Goal: Task Accomplishment & Management: Complete application form

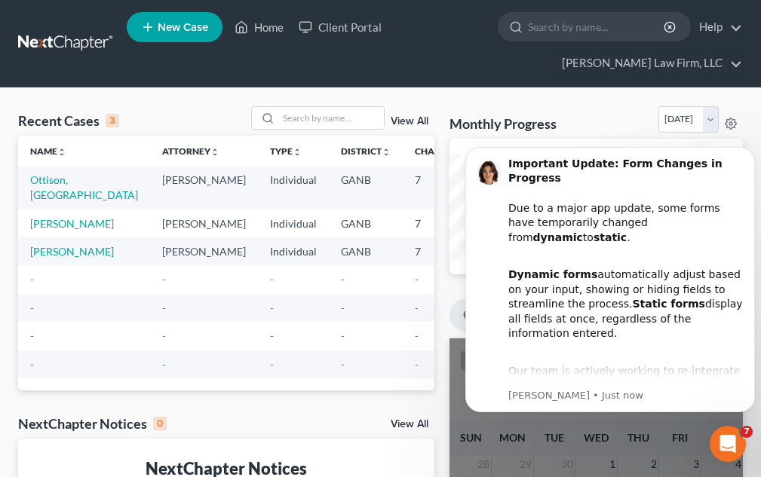
click at [184, 17] on link "New Case" at bounding box center [175, 27] width 96 height 30
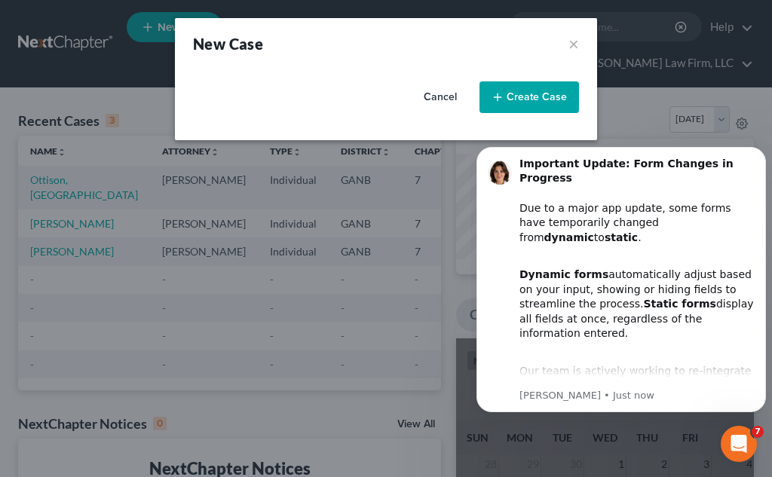
select select "19"
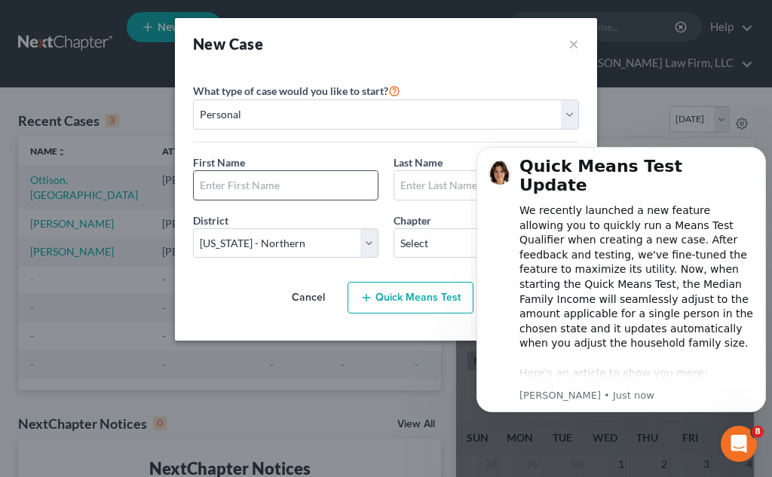
click at [221, 182] on input "text" at bounding box center [286, 185] width 184 height 29
type input "k"
type input "Kevin"
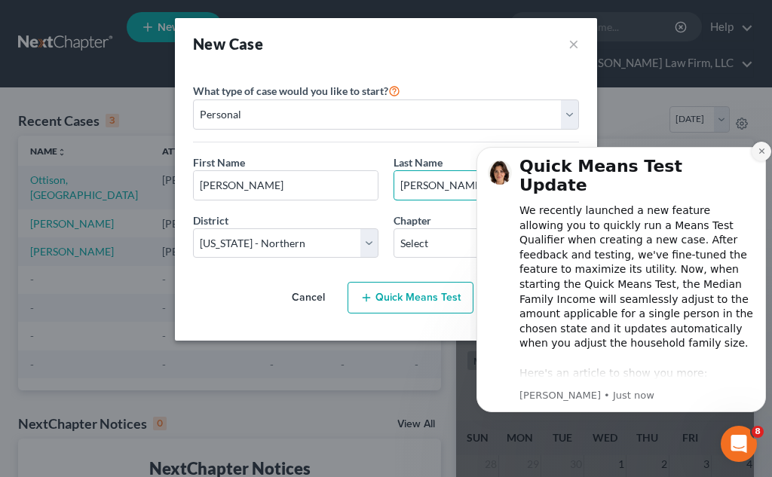
type input "Stevenson"
click at [760, 155] on icon "Dismiss notification" at bounding box center [762, 151] width 8 height 8
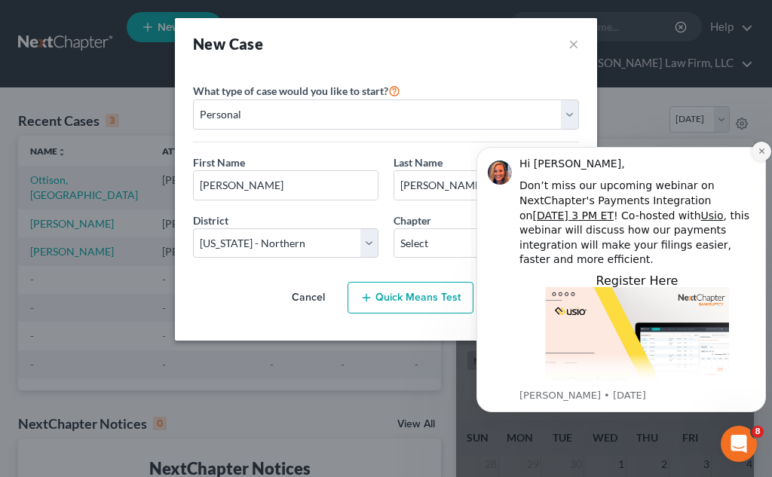
click at [763, 151] on icon "Dismiss notification" at bounding box center [762, 151] width 8 height 8
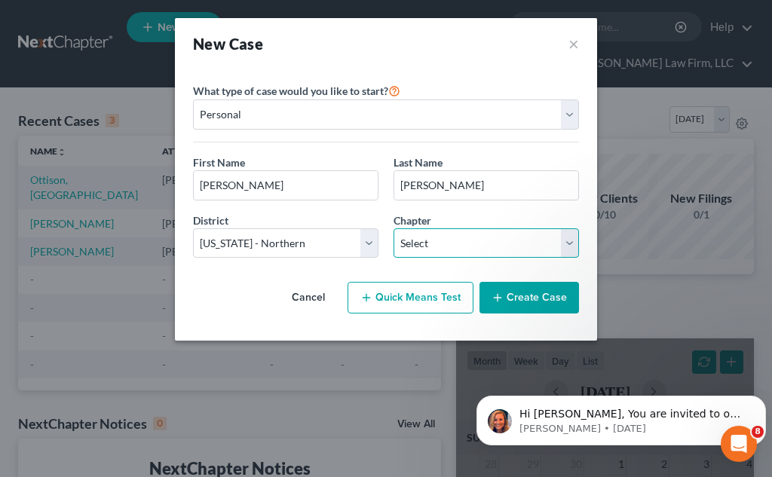
click at [526, 243] on select "Select 7 11 12 13" at bounding box center [487, 244] width 186 height 30
select select "0"
click at [394, 229] on select "Select 7 11 12 13" at bounding box center [487, 244] width 186 height 30
click at [428, 293] on button "Quick Means Test" at bounding box center [411, 298] width 126 height 32
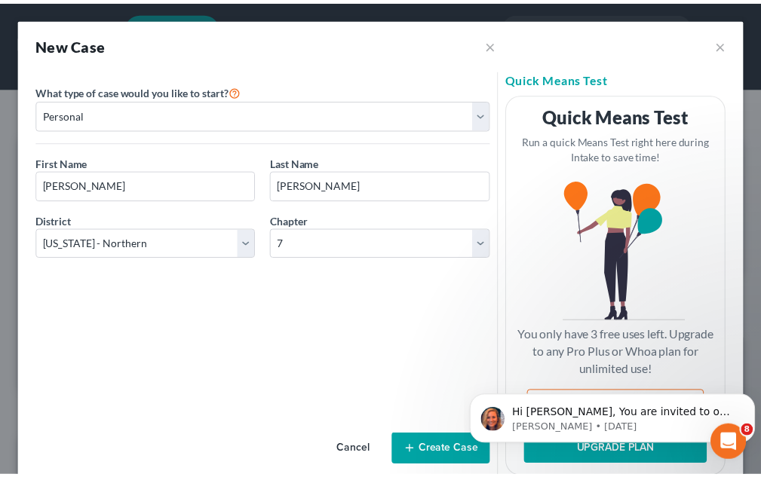
scroll to position [35, 0]
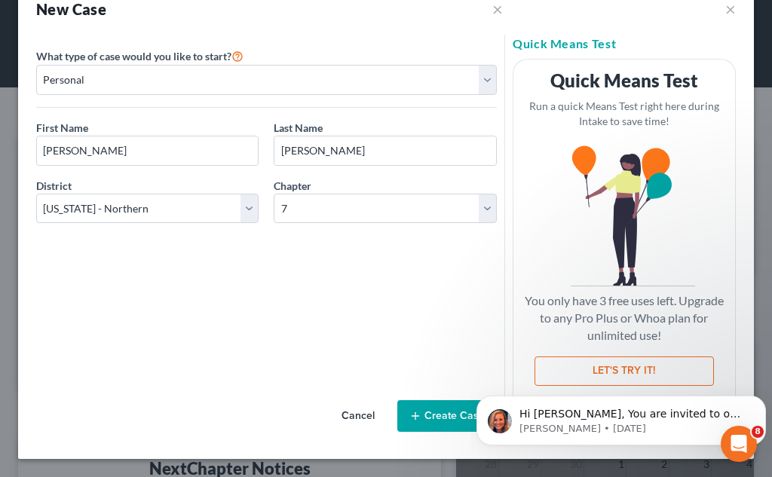
click at [440, 409] on button "Create Case" at bounding box center [447, 416] width 100 height 32
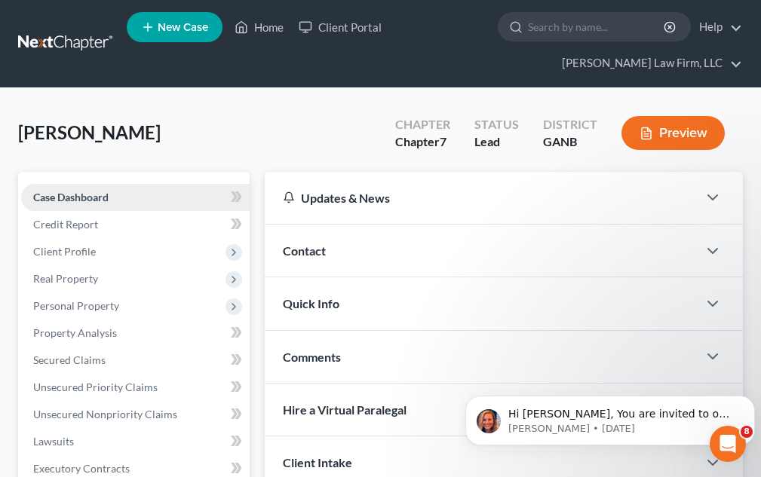
click at [219, 198] on link "Case Dashboard" at bounding box center [135, 197] width 229 height 27
click at [372, 235] on div "Contact" at bounding box center [481, 251] width 433 height 52
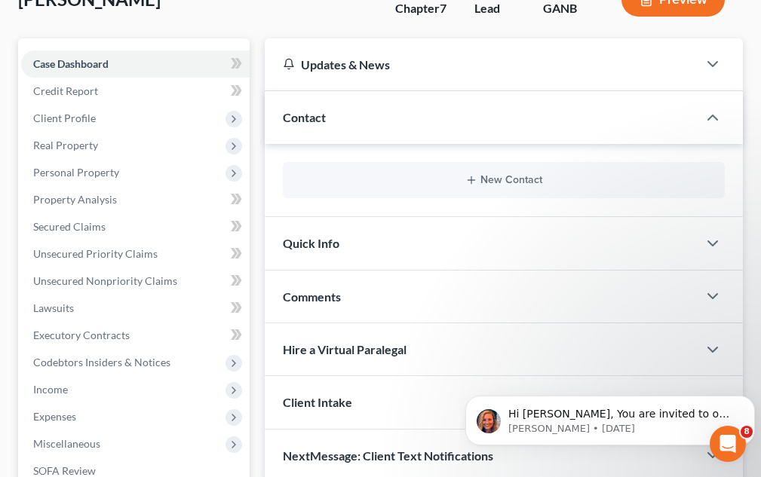
scroll to position [137, 0]
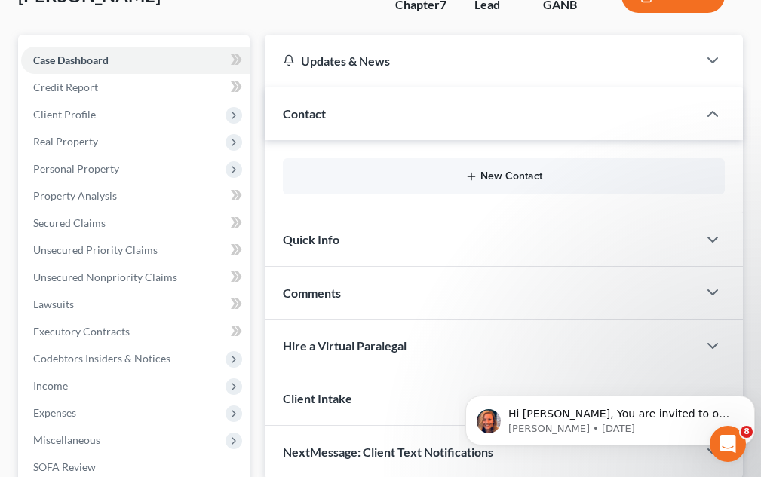
click at [462, 175] on button "New Contact" at bounding box center [504, 176] width 418 height 12
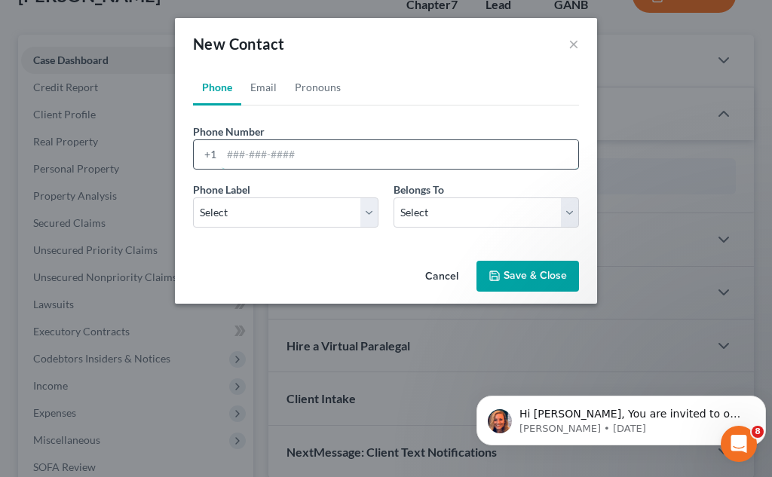
click at [260, 155] on input "tel" at bounding box center [400, 154] width 357 height 29
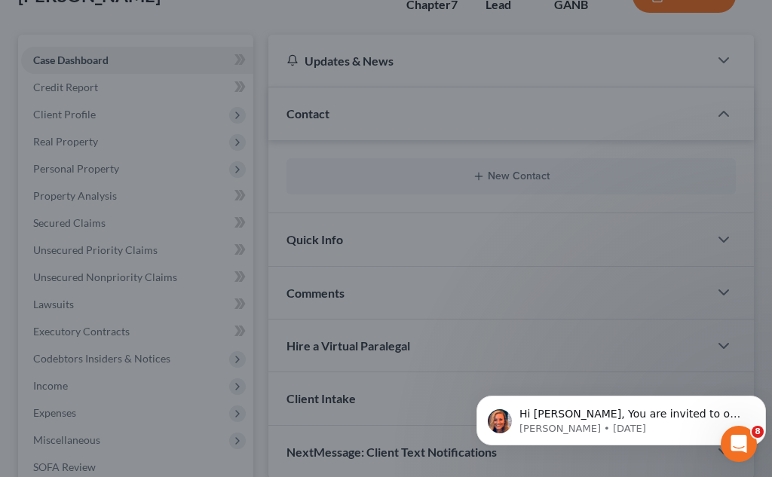
click at [7, 72] on div "New Contact × Phone Email Pronouns Phone Number * +1 Ext. Phone Label * Select …" at bounding box center [386, 238] width 772 height 477
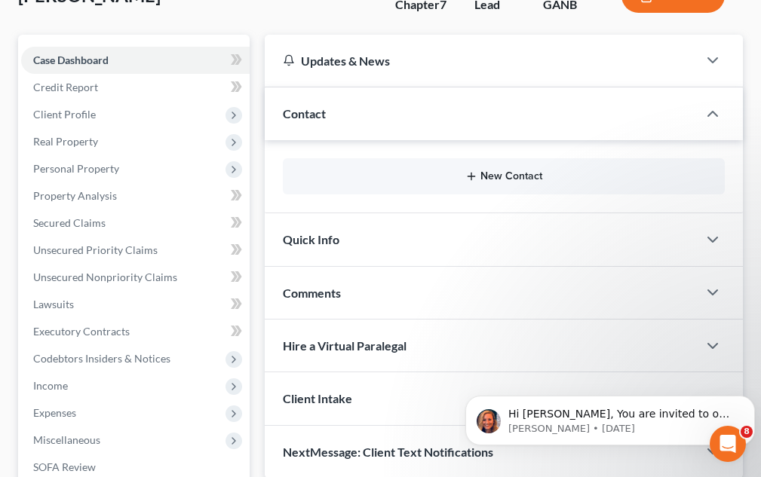
click at [501, 171] on button "New Contact" at bounding box center [504, 176] width 418 height 12
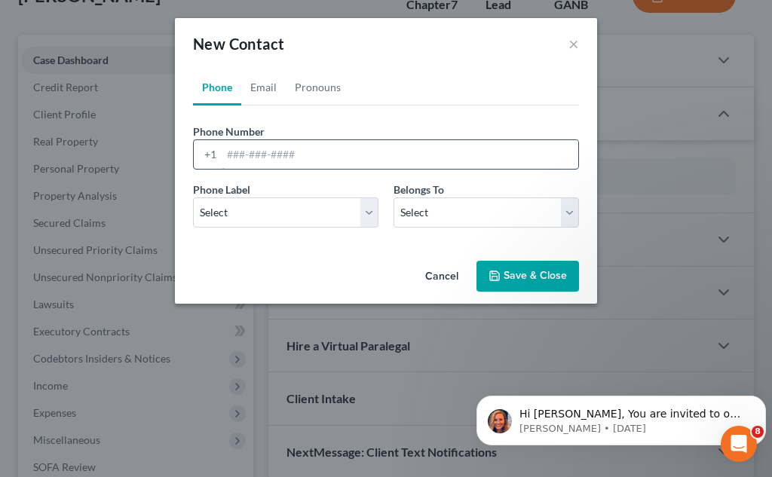
click at [251, 158] on input "tel" at bounding box center [400, 154] width 357 height 29
type input "4078797412"
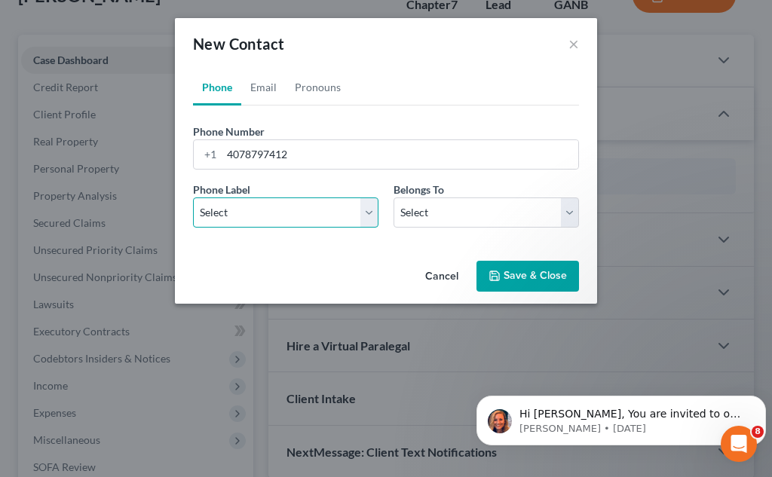
click at [275, 214] on select "Select Mobile Home Work Other" at bounding box center [286, 213] width 186 height 30
select select "0"
click at [193, 198] on select "Select Mobile Home Work Other" at bounding box center [286, 213] width 186 height 30
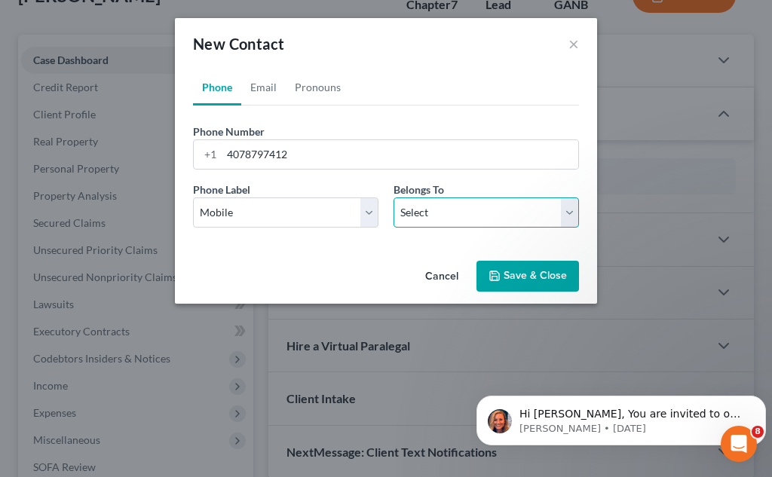
click at [431, 207] on select "Select Client Other" at bounding box center [487, 213] width 186 height 30
select select "0"
click at [394, 198] on select "Select Client Other" at bounding box center [487, 213] width 186 height 30
click at [511, 281] on button "Save & Close" at bounding box center [528, 277] width 103 height 32
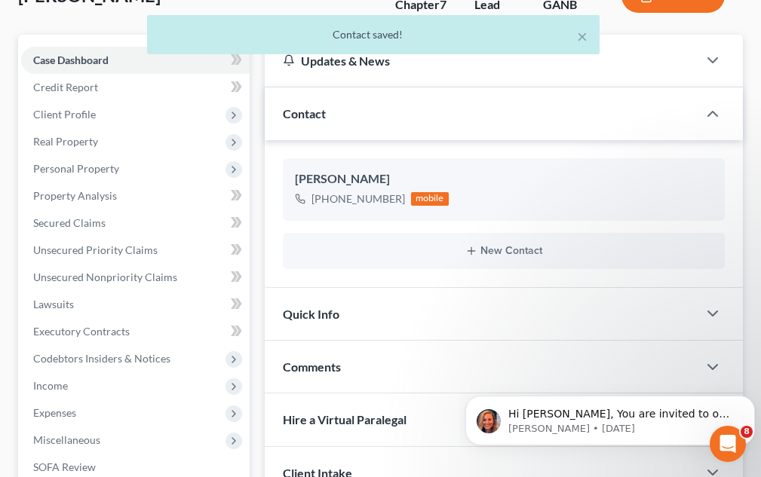
click at [476, 315] on div "Quick Info" at bounding box center [481, 314] width 433 height 52
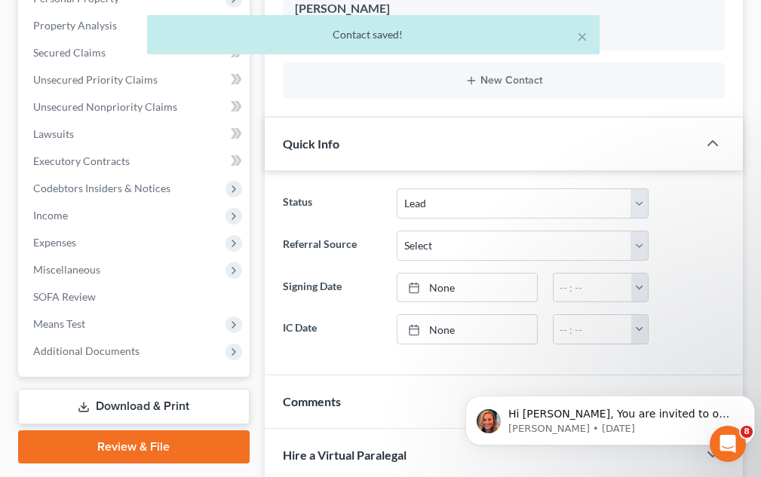
scroll to position [309, 0]
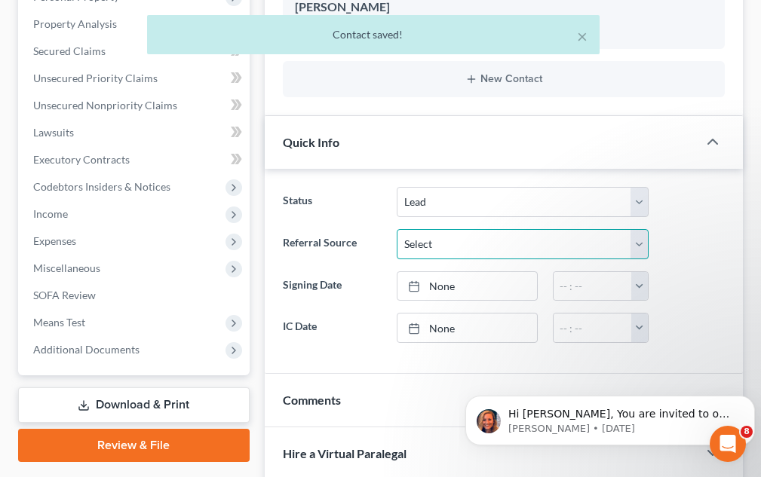
click at [555, 248] on select "Select Word Of Mouth Previous Clients Direct Mail Website Google Search Modern …" at bounding box center [522, 244] width 251 height 30
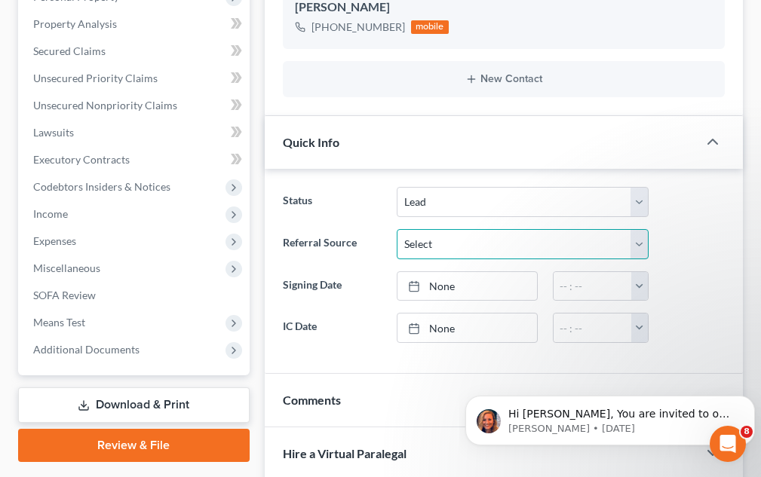
select select "6"
click at [397, 229] on select "Select Word Of Mouth Previous Clients Direct Mail Website Google Search Modern …" at bounding box center [522, 244] width 251 height 30
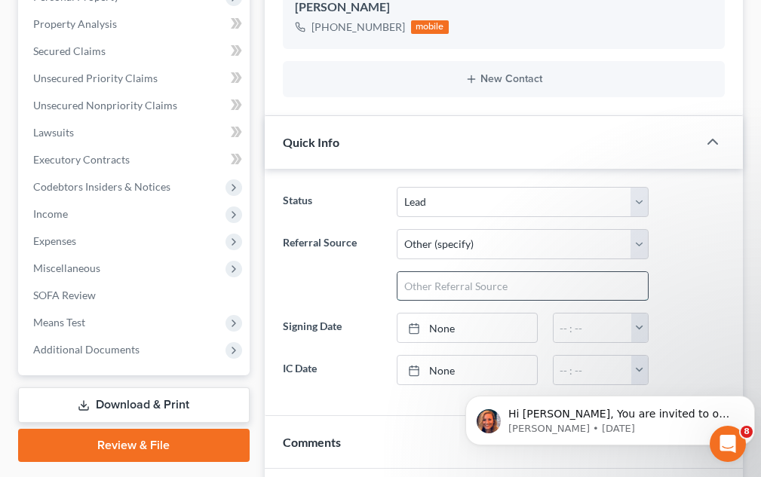
click at [451, 281] on input "text" at bounding box center [522, 286] width 250 height 29
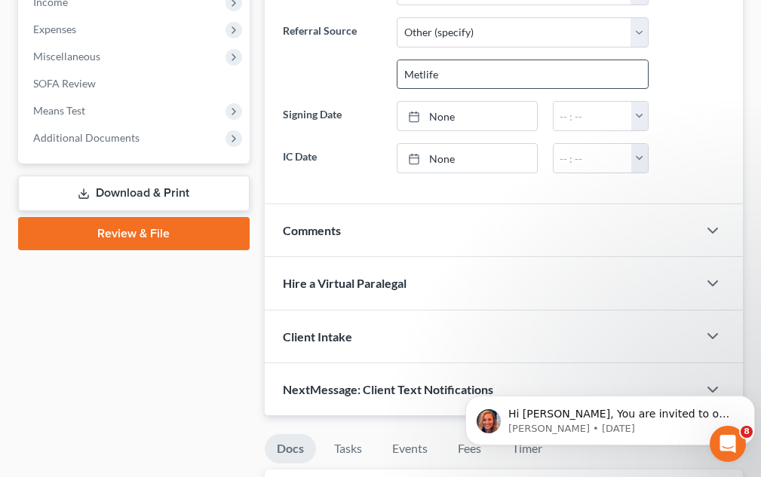
scroll to position [531, 0]
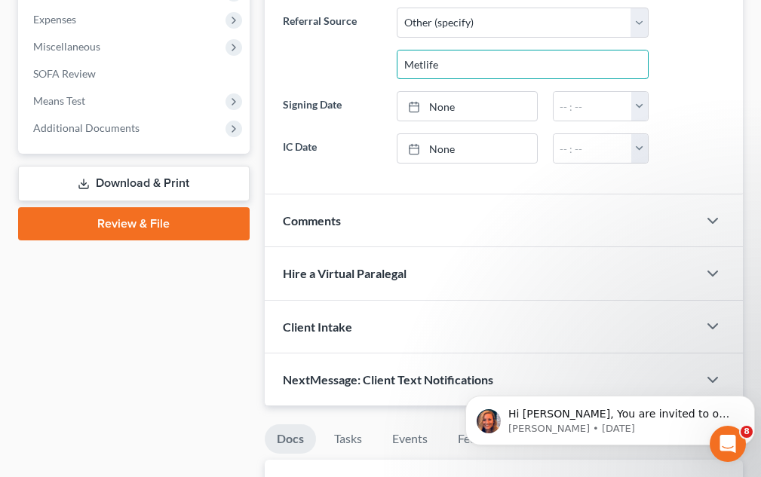
type input "Metlife"
click at [431, 317] on div "Client Intake" at bounding box center [481, 327] width 433 height 52
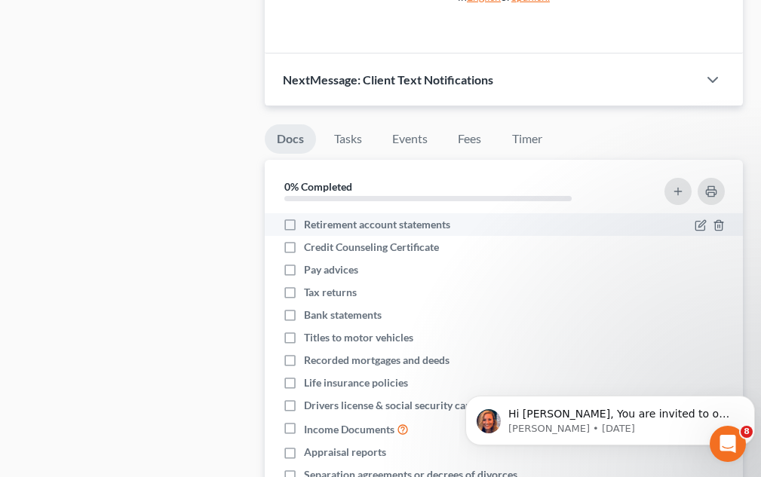
scroll to position [1044, 0]
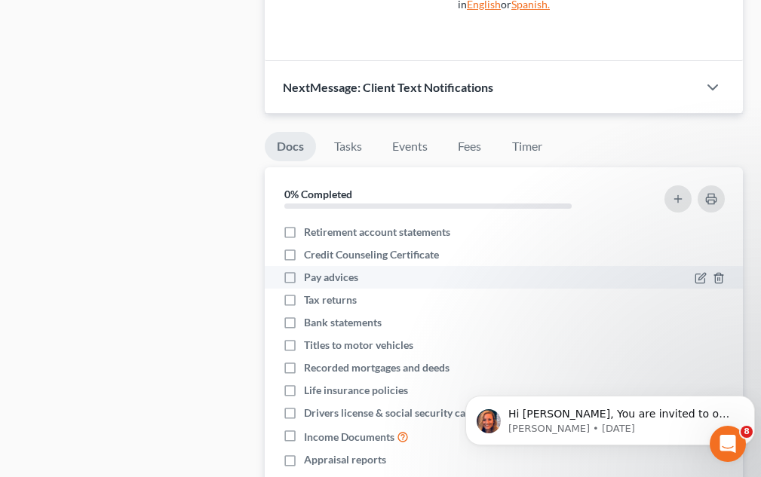
click at [339, 281] on span "Pay advices" at bounding box center [331, 277] width 54 height 15
click at [320, 280] on input "Pay advices" at bounding box center [315, 275] width 10 height 10
checkbox input "true"
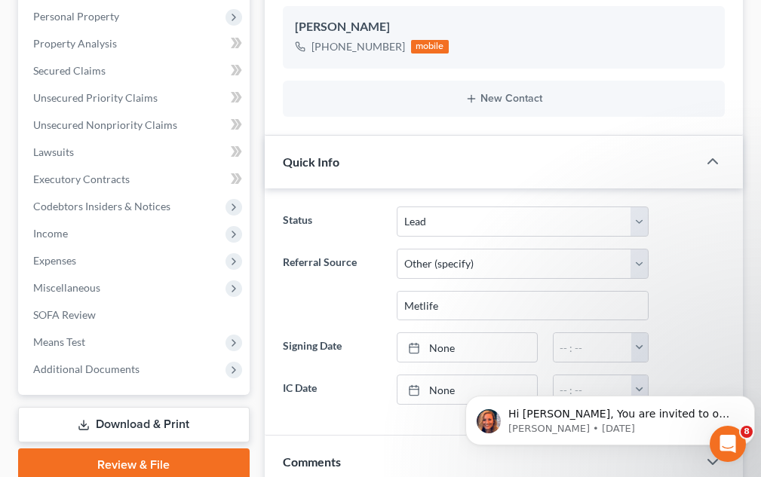
scroll to position [232, 0]
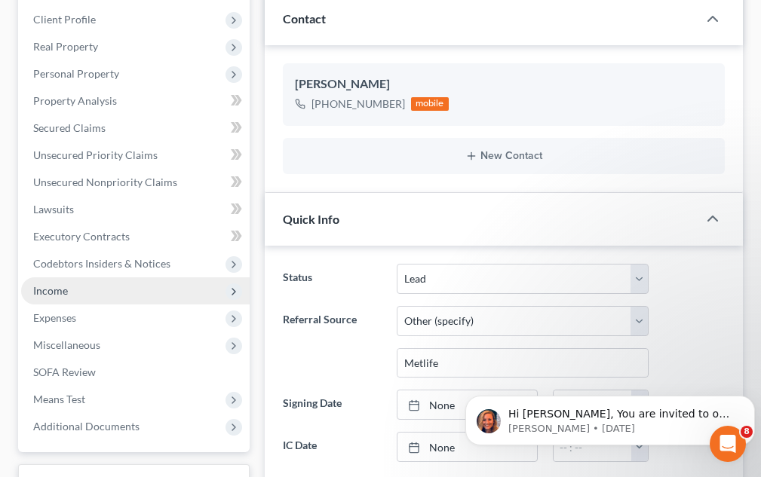
click at [231, 291] on icon at bounding box center [234, 292] width 12 height 12
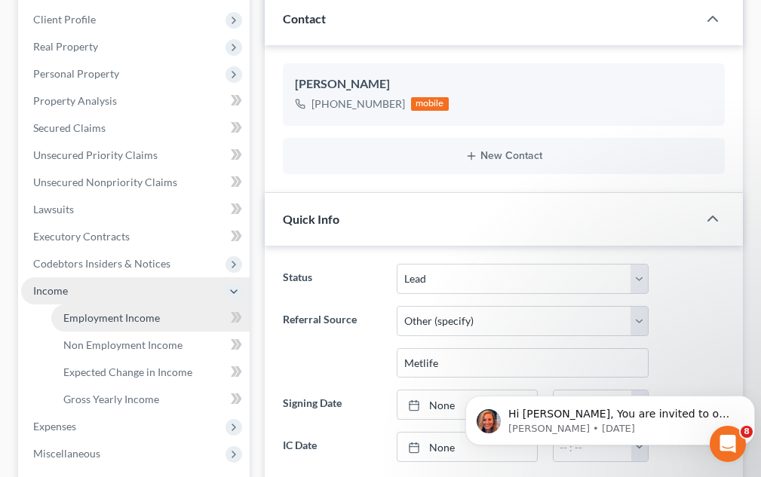
click at [210, 314] on link "Employment Income" at bounding box center [150, 318] width 198 height 27
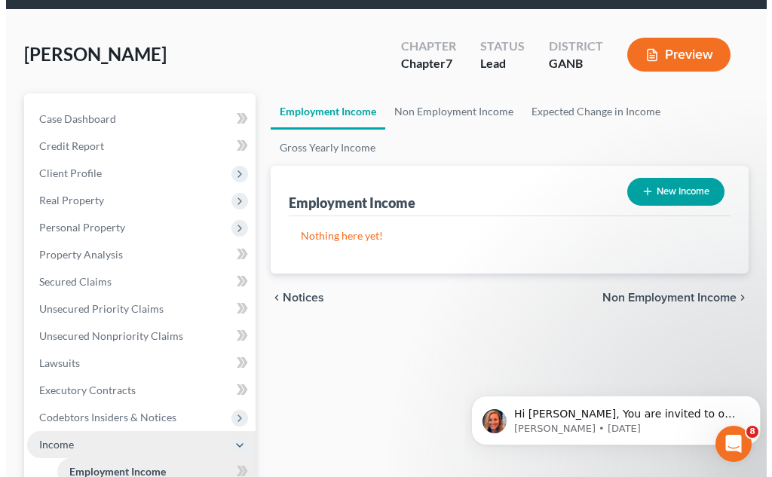
scroll to position [124, 0]
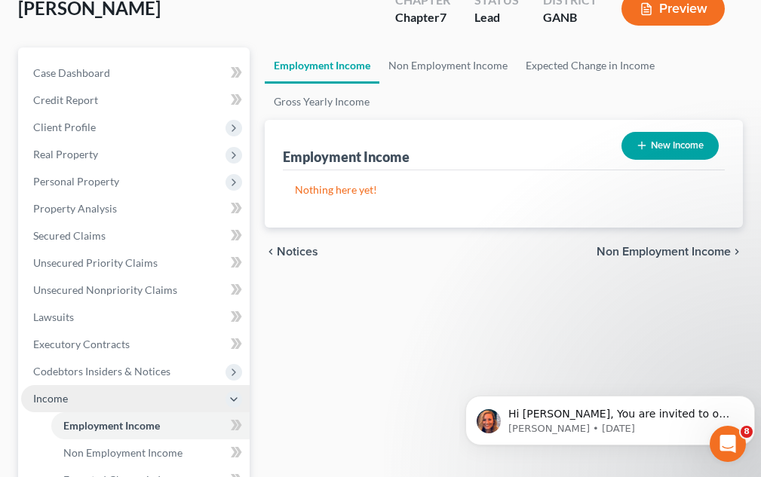
click at [680, 149] on button "New Income" at bounding box center [669, 146] width 97 height 28
select select "0"
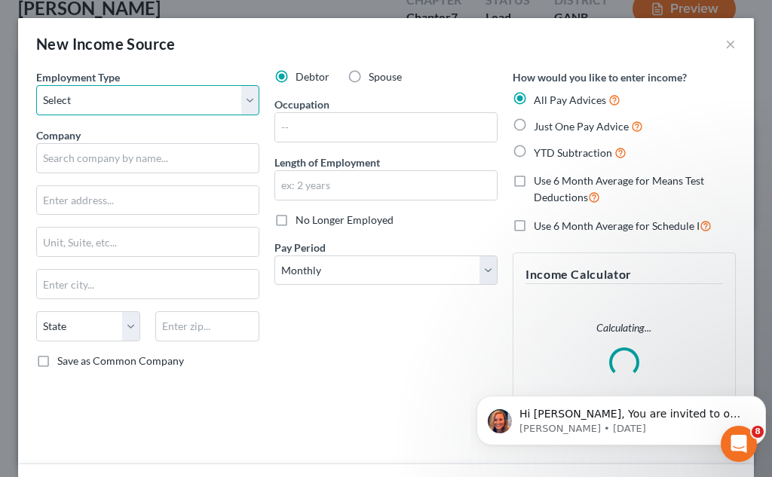
click at [162, 97] on select "Select Full or Part Time Employment Self Employment" at bounding box center [147, 100] width 223 height 30
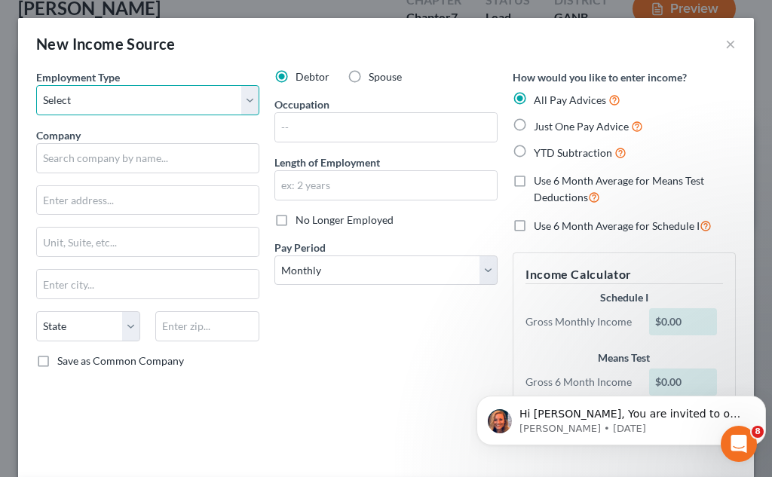
select select "0"
click at [36, 85] on select "Select Full or Part Time Employment Self Employment" at bounding box center [147, 100] width 223 height 30
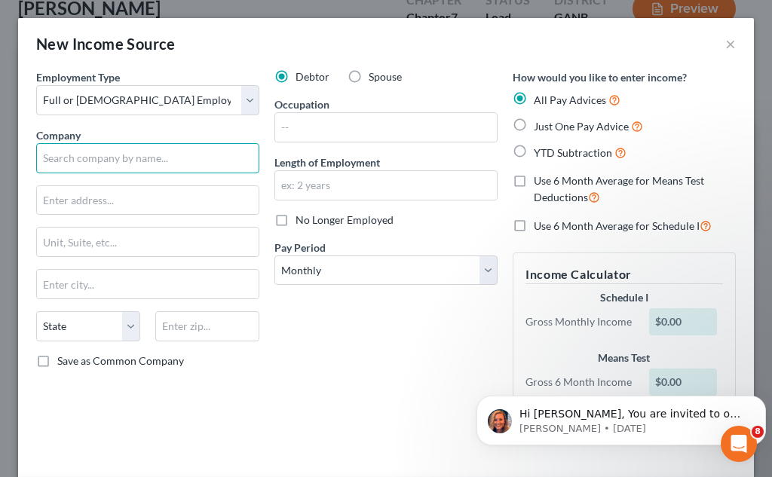
click at [113, 163] on input "text" at bounding box center [147, 158] width 223 height 30
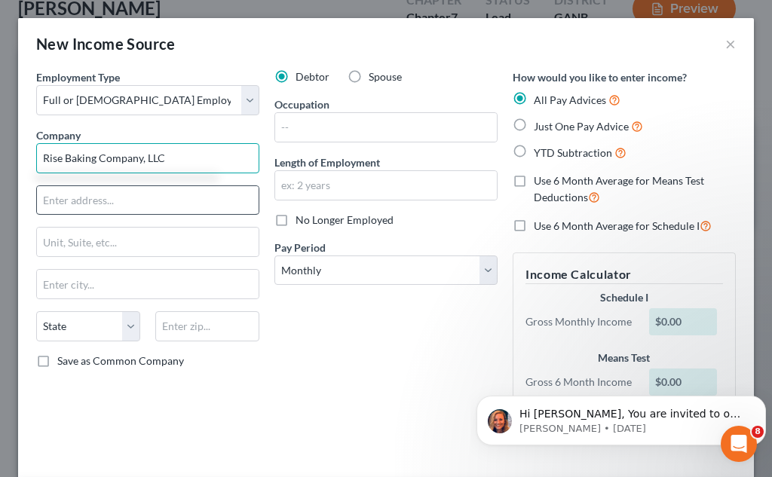
type input "Rise Baking Company, LLC"
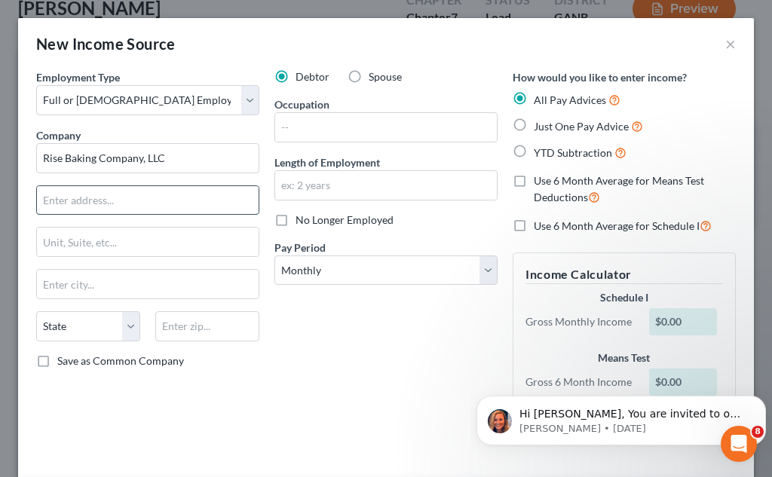
click at [81, 201] on input "text" at bounding box center [148, 200] width 222 height 29
type input "1147 Benson Street"
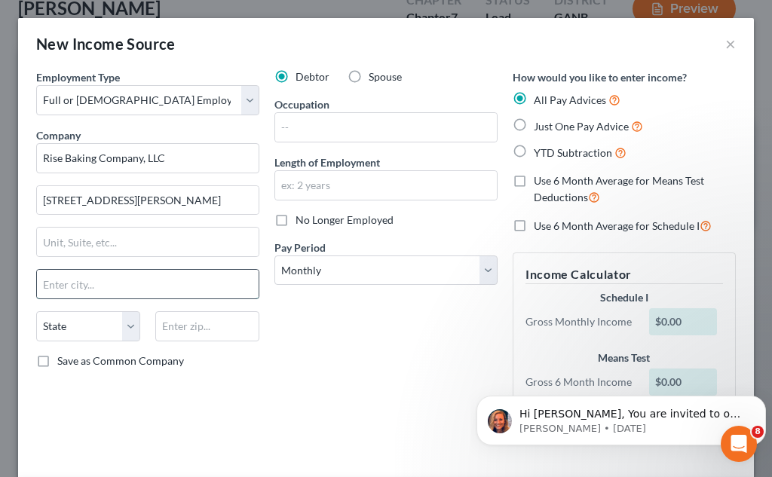
click at [81, 278] on input "text" at bounding box center [148, 284] width 222 height 29
type input "River FAlls"
select select "52"
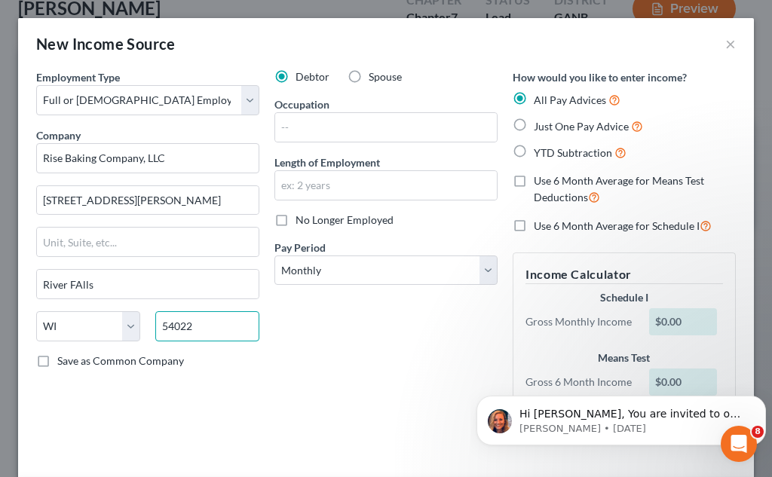
type input "54022"
type input "River Falls"
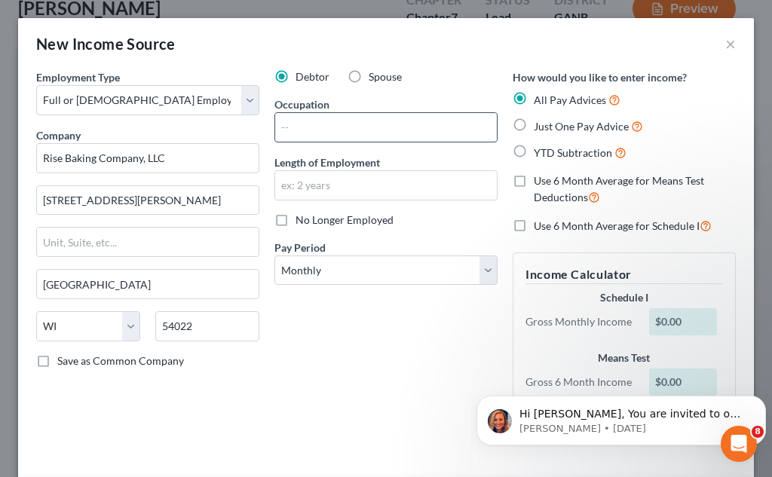
click at [300, 124] on input "text" at bounding box center [386, 127] width 222 height 29
type input "Freescaler"
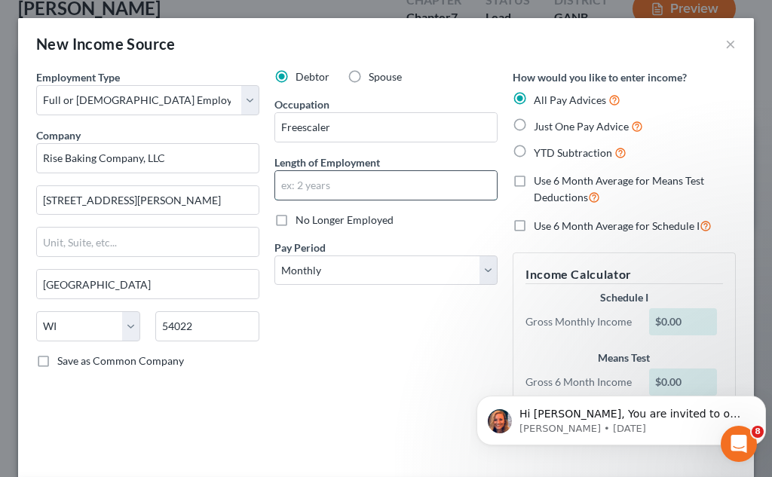
click at [296, 195] on input "text" at bounding box center [386, 185] width 222 height 29
type input "11 years"
click at [347, 278] on select "Select Monthly Twice Monthly Every Other Week Weekly" at bounding box center [386, 271] width 223 height 30
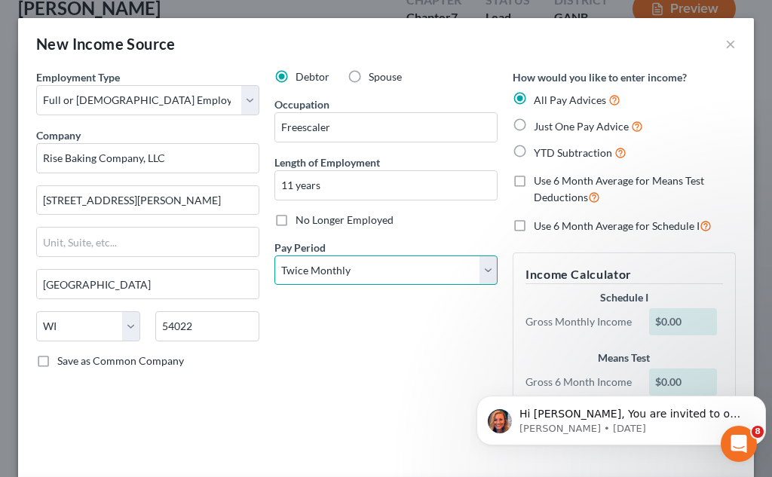
click at [275, 256] on select "Select Monthly Twice Monthly Every Other Week Weekly" at bounding box center [386, 271] width 223 height 30
click at [365, 271] on select "Select Monthly Twice Monthly Every Other Week Weekly" at bounding box center [386, 271] width 223 height 30
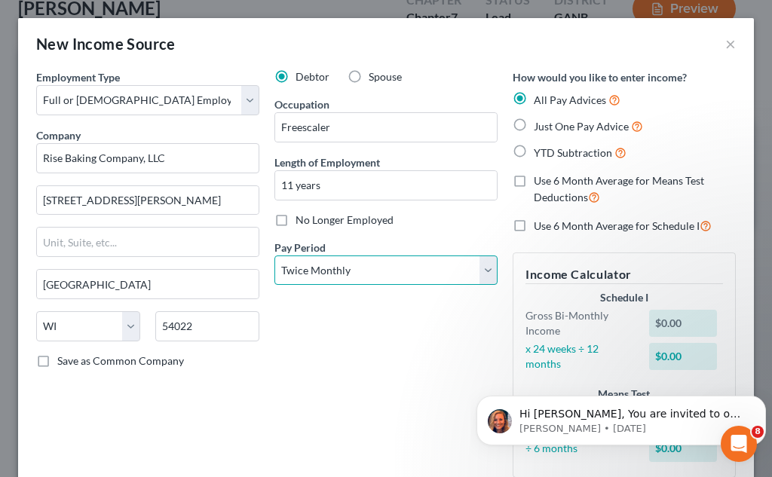
select select "2"
click at [275, 256] on select "Select Monthly Twice Monthly Every Other Week Weekly" at bounding box center [386, 271] width 223 height 30
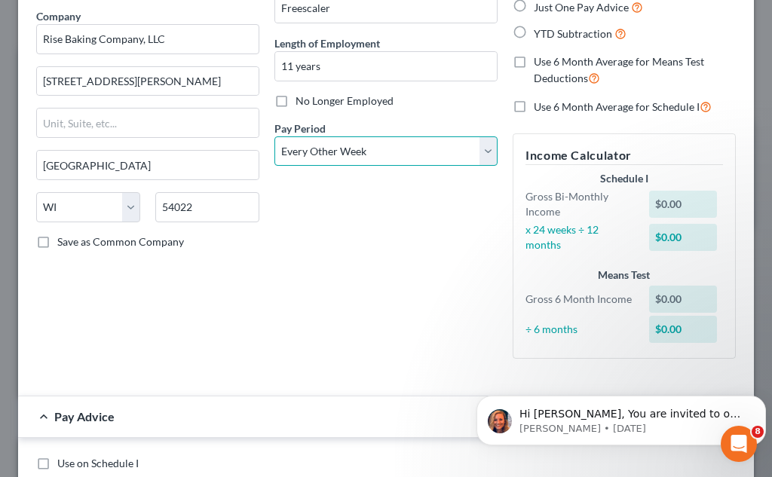
scroll to position [127, 0]
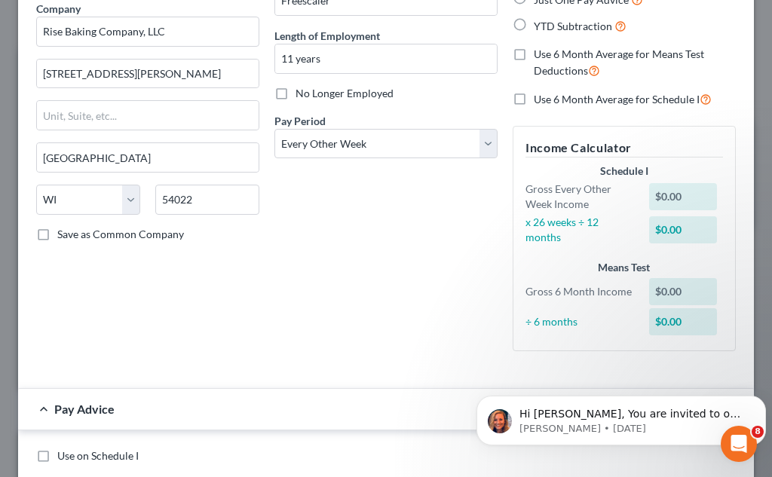
click at [676, 292] on div "$0.00" at bounding box center [682, 291] width 67 height 27
click at [544, 331] on div "÷ 6 months $0.00" at bounding box center [624, 321] width 213 height 27
click at [673, 292] on div "$0.00" at bounding box center [682, 291] width 67 height 27
click at [663, 295] on div "$0.00" at bounding box center [682, 291] width 67 height 27
click at [555, 324] on div "÷ 6 months" at bounding box center [580, 321] width 124 height 15
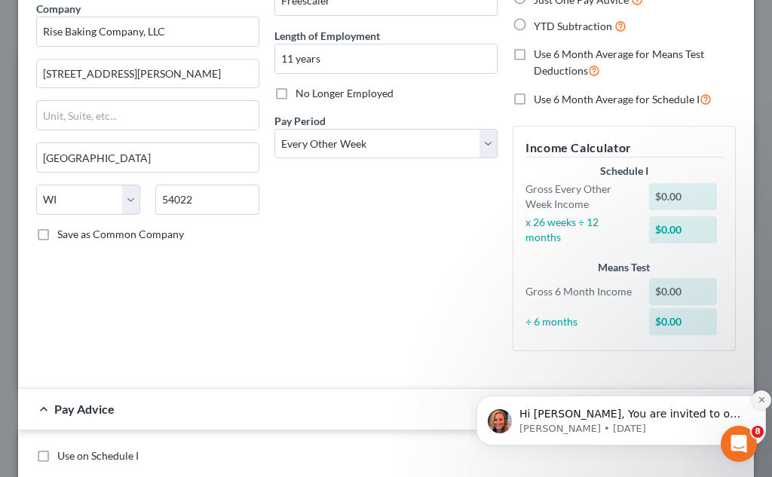
click at [761, 400] on icon "Dismiss notification" at bounding box center [762, 400] width 8 height 8
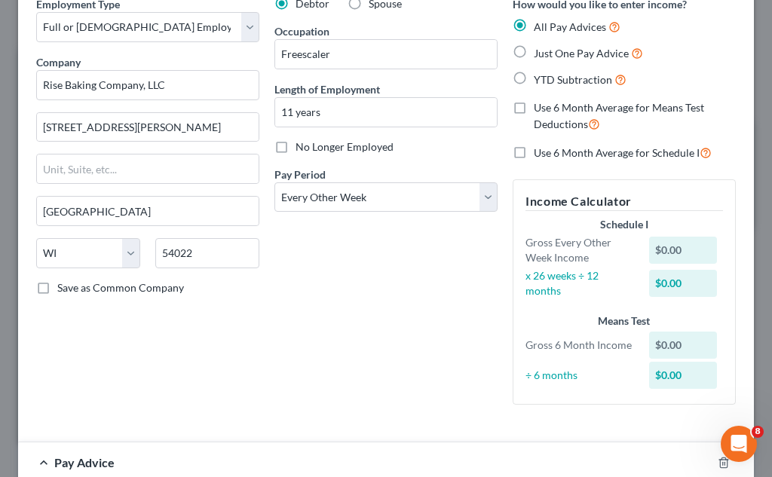
scroll to position [76, 0]
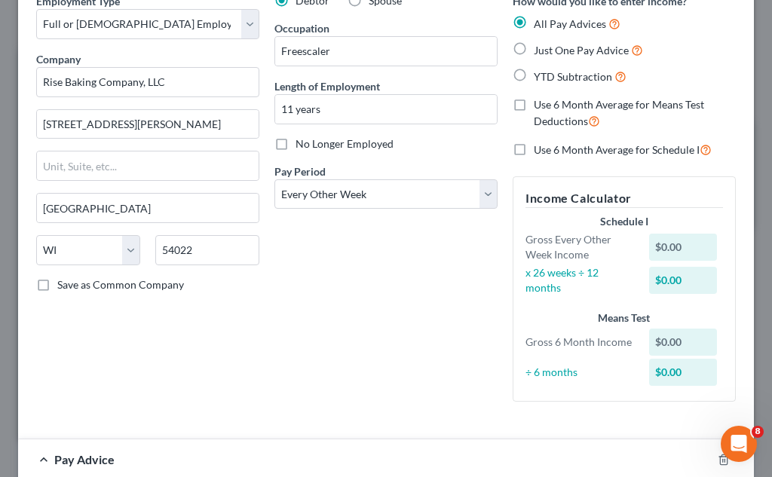
click at [534, 77] on label "YTD Subtraction" at bounding box center [580, 76] width 93 height 17
click at [540, 77] on input "YTD Subtraction" at bounding box center [545, 73] width 10 height 10
radio input "true"
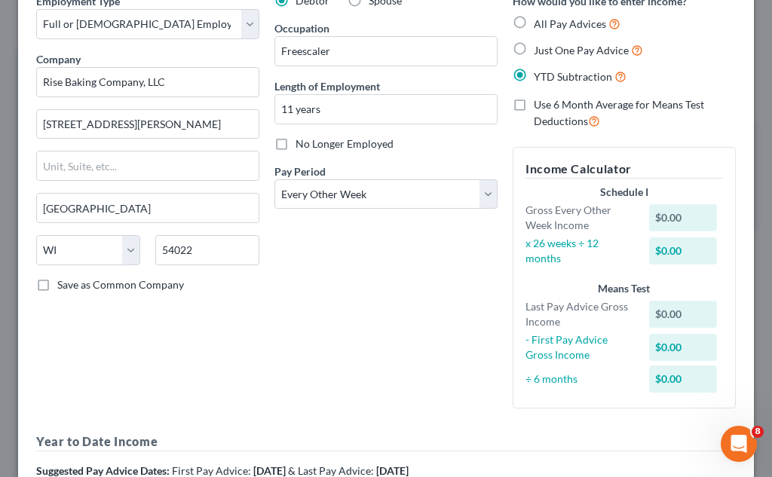
click at [534, 106] on label "Use 6 Month Average for Means Test Deductions" at bounding box center [635, 113] width 202 height 32
click at [540, 106] on input "Use 6 Month Average for Means Test Deductions" at bounding box center [545, 102] width 10 height 10
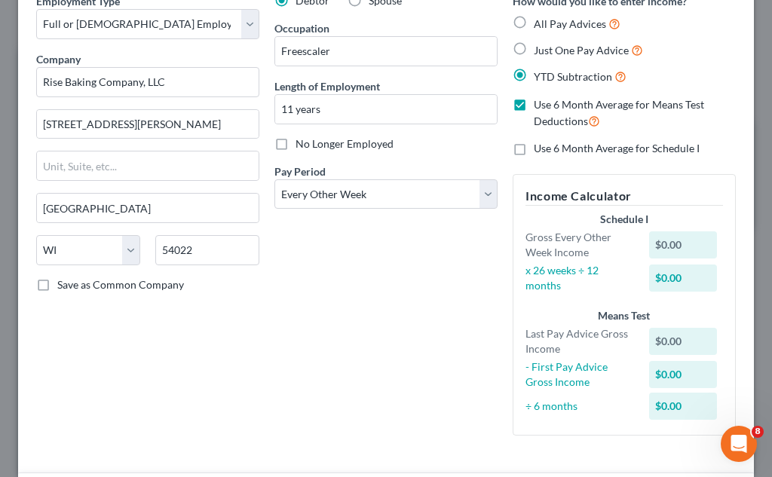
click at [534, 107] on label "Use 6 Month Average for Means Test Deductions" at bounding box center [635, 113] width 202 height 32
click at [540, 107] on input "Use 6 Month Average for Means Test Deductions" at bounding box center [545, 102] width 10 height 10
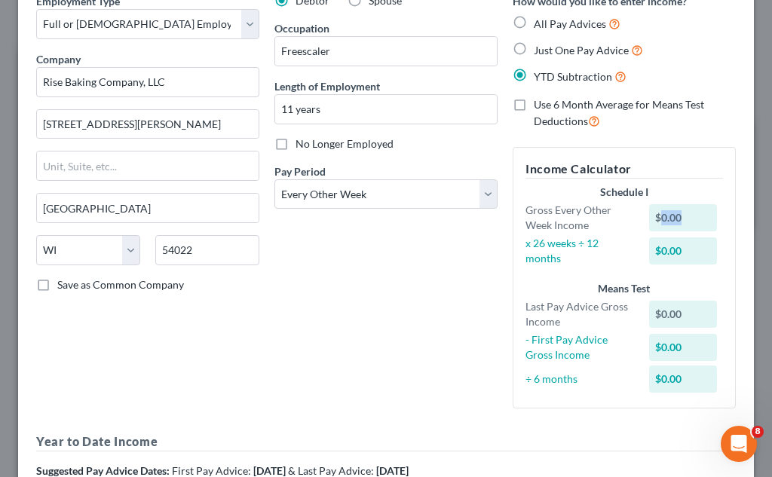
drag, startPoint x: 673, startPoint y: 218, endPoint x: 647, endPoint y: 221, distance: 26.6
click at [649, 221] on div "$0.00" at bounding box center [682, 217] width 67 height 27
click at [679, 306] on div "$0.00" at bounding box center [682, 314] width 67 height 27
click at [666, 314] on div "$0.00" at bounding box center [682, 314] width 67 height 27
click at [665, 316] on div "$0.00" at bounding box center [682, 314] width 67 height 27
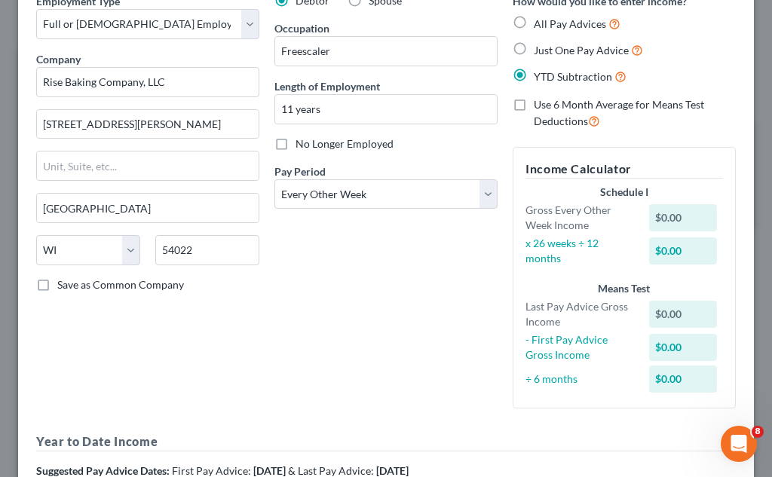
click at [534, 109] on label "Use 6 Month Average for Means Test Deductions" at bounding box center [635, 113] width 202 height 32
click at [540, 107] on input "Use 6 Month Average for Means Test Deductions" at bounding box center [545, 102] width 10 height 10
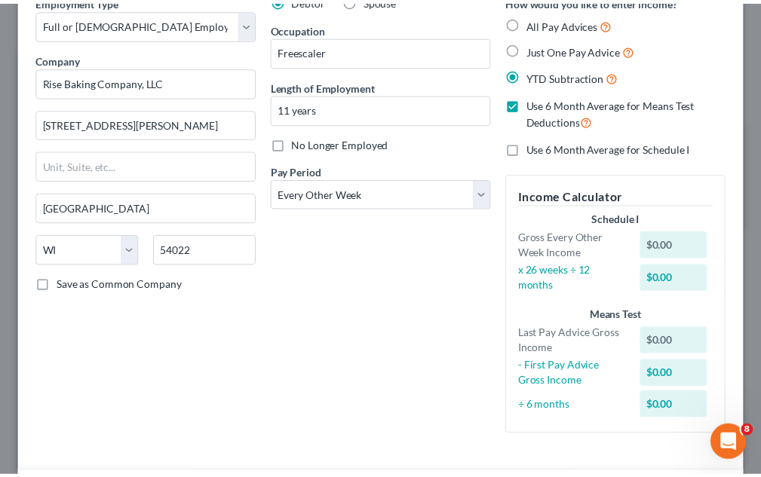
scroll to position [0, 0]
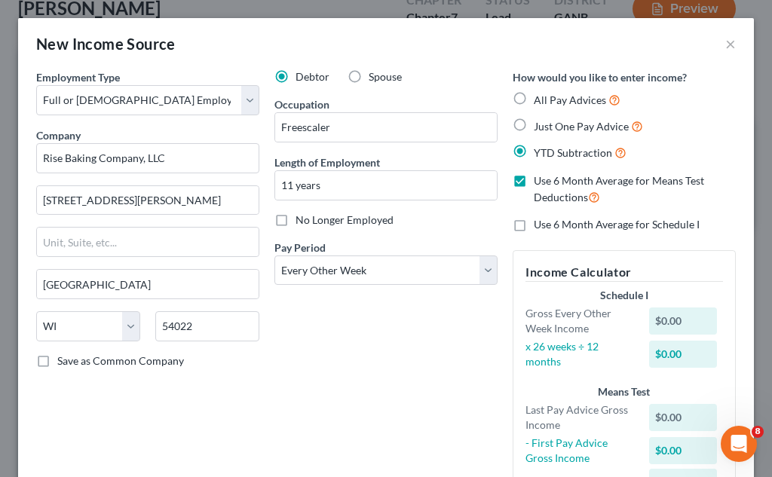
click at [534, 189] on label "Use 6 Month Average for Means Test Deductions" at bounding box center [635, 189] width 202 height 32
click at [540, 183] on input "Use 6 Month Average for Means Test Deductions" at bounding box center [545, 178] width 10 height 10
checkbox input "false"
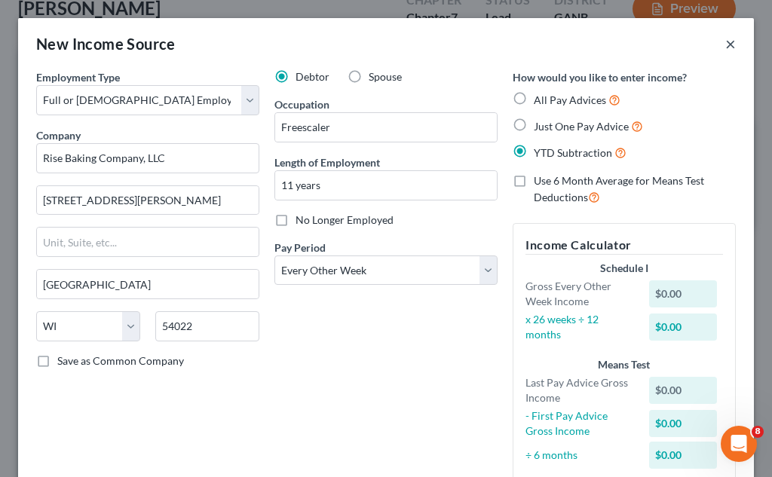
click at [725, 45] on button "×" at bounding box center [730, 44] width 11 height 18
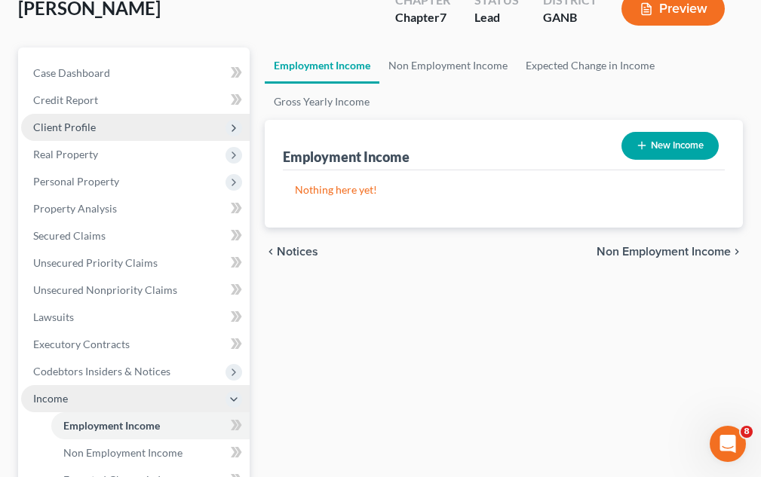
click at [186, 127] on span "Client Profile" at bounding box center [135, 127] width 229 height 27
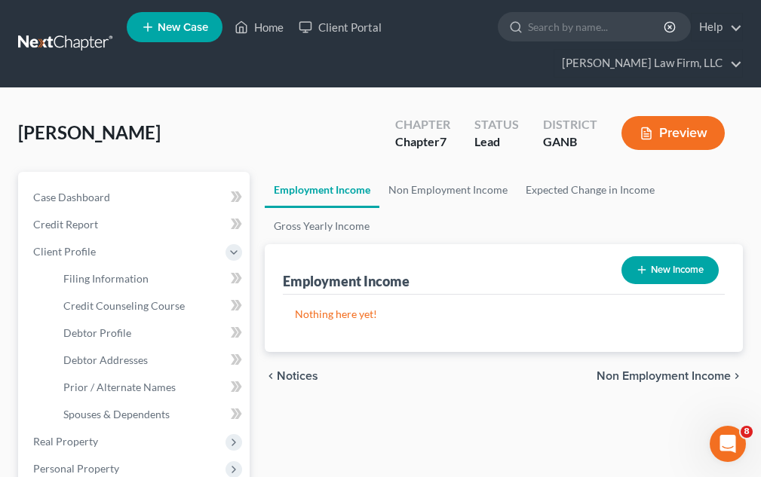
click at [672, 267] on button "New Income" at bounding box center [669, 270] width 97 height 28
select select "0"
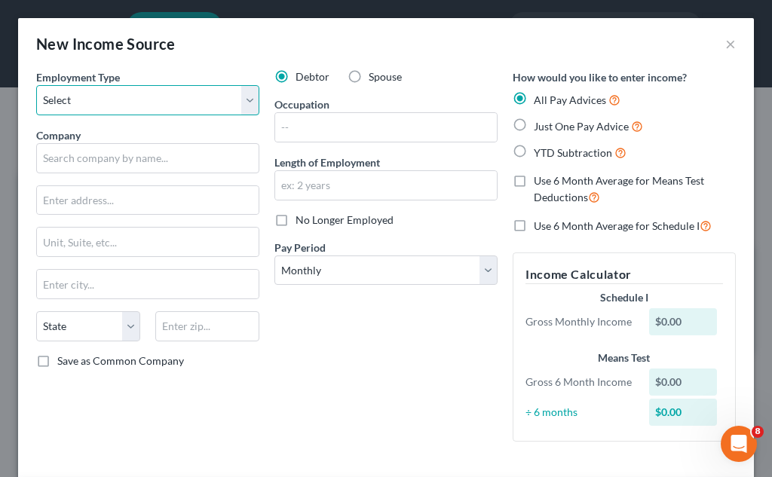
click at [244, 97] on select "Select Full or Part Time Employment Self Employment" at bounding box center [147, 100] width 223 height 30
select select "0"
click at [36, 85] on select "Select Full or Part Time Employment Self Employment" at bounding box center [147, 100] width 223 height 30
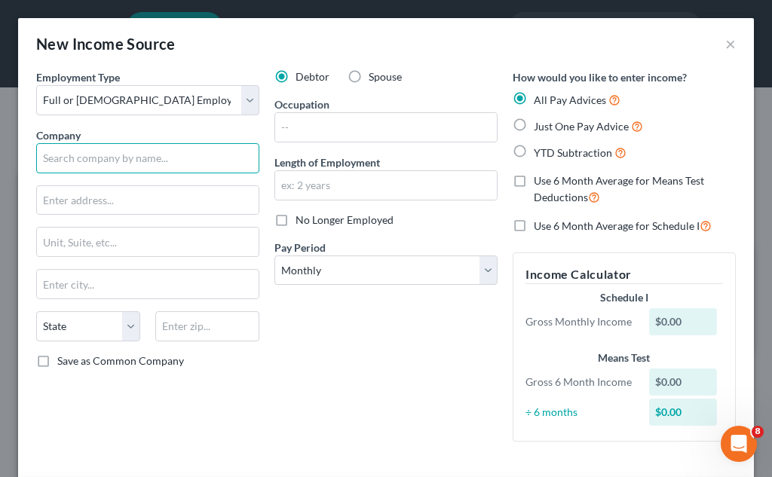
click at [117, 167] on input "text" at bounding box center [147, 158] width 223 height 30
type input "Rise Baking Company, LLC"
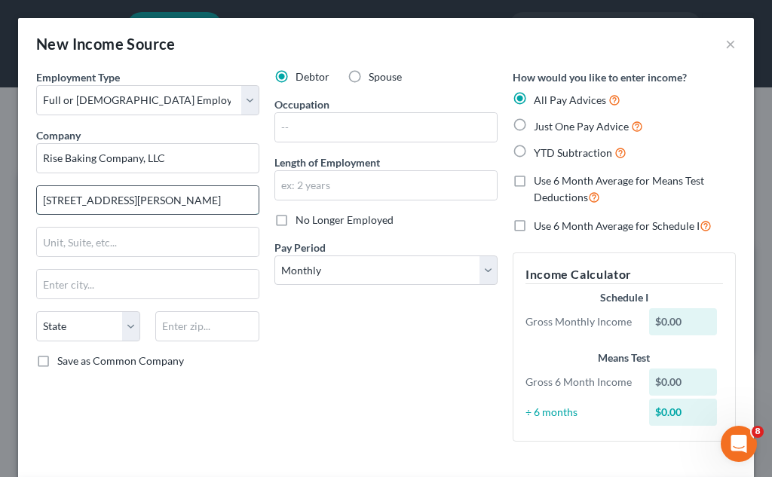
type input "1147 Benson Street"
type input "River Falls"
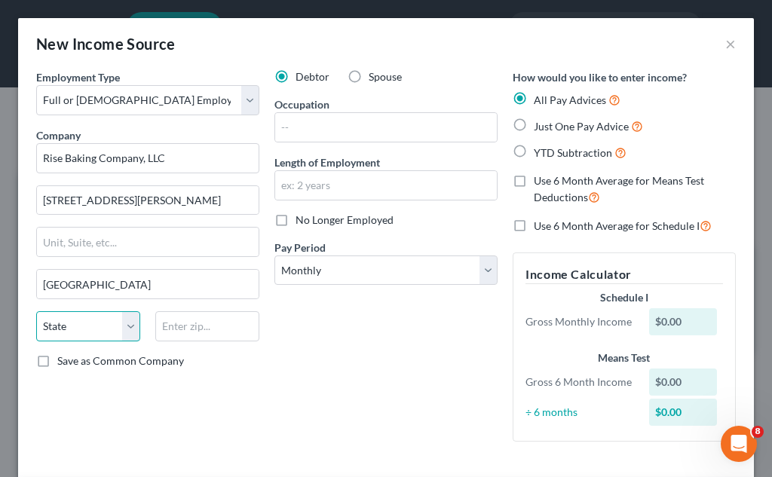
click at [101, 315] on select "State AL AK AR AZ CA CO CT DE DC FL GA GU HI ID IL IN IA KS KY LA ME MD MA MI M…" at bounding box center [88, 326] width 104 height 30
select select "52"
click at [36, 311] on select "State AL AK AR AZ CA CO CT DE DC FL GA GU HI ID IL IN IA KS KY LA ME MD MA MI M…" at bounding box center [88, 326] width 104 height 30
click at [176, 333] on input "text" at bounding box center [207, 326] width 104 height 30
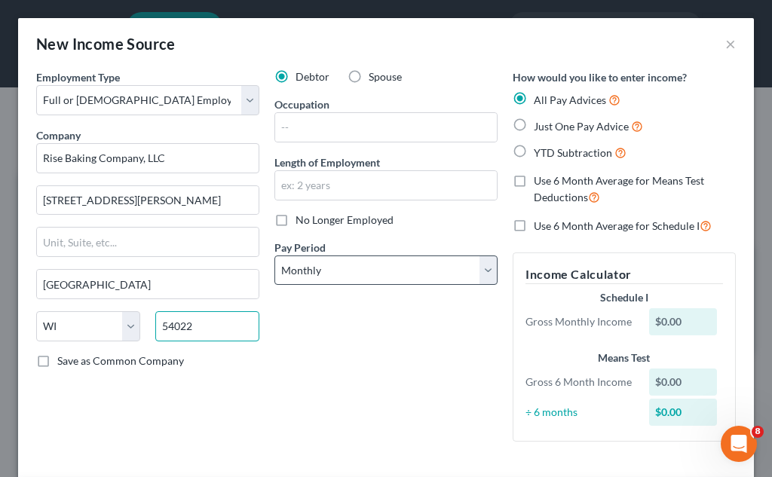
type input "54022"
click at [327, 273] on select "Select Monthly Twice Monthly Every Other Week Weekly" at bounding box center [386, 271] width 223 height 30
select select "2"
click at [275, 256] on select "Select Monthly Twice Monthly Every Other Week Weekly" at bounding box center [386, 271] width 223 height 30
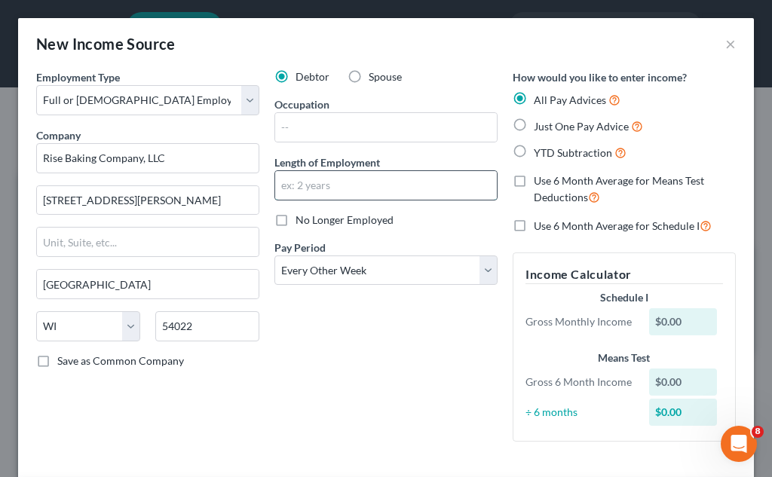
click at [305, 185] on input "text" at bounding box center [386, 185] width 222 height 29
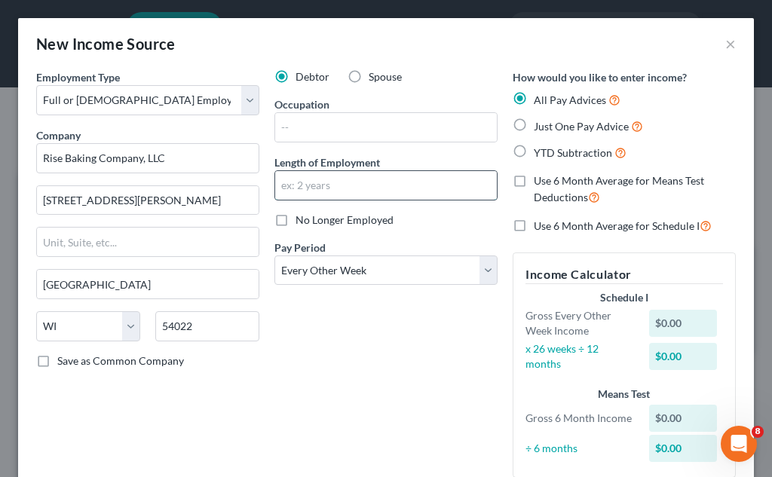
type input "11 years"
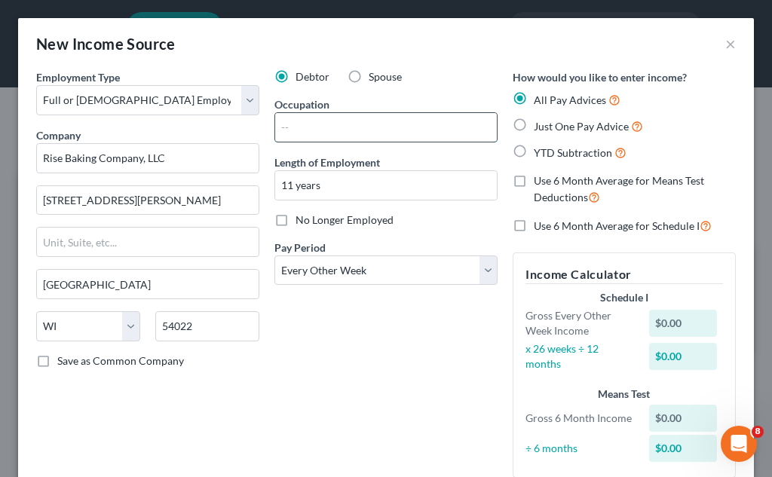
click at [319, 124] on input "text" at bounding box center [386, 127] width 222 height 29
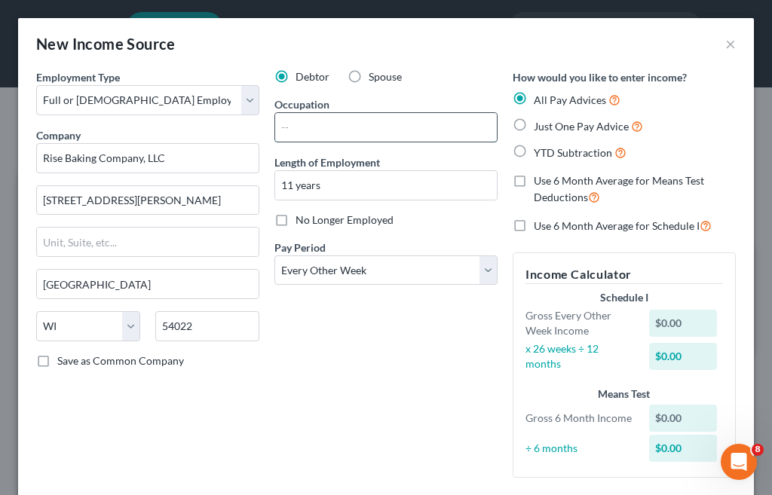
click at [359, 124] on input "text" at bounding box center [386, 127] width 222 height 29
type input "Freescaler"
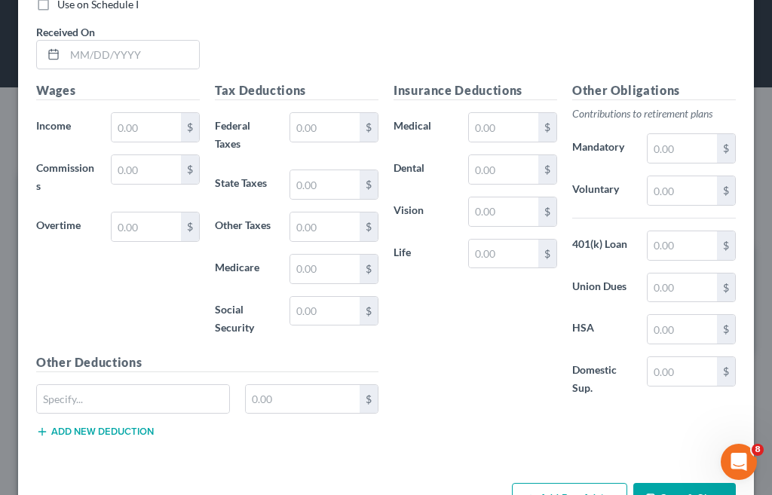
scroll to position [594, 0]
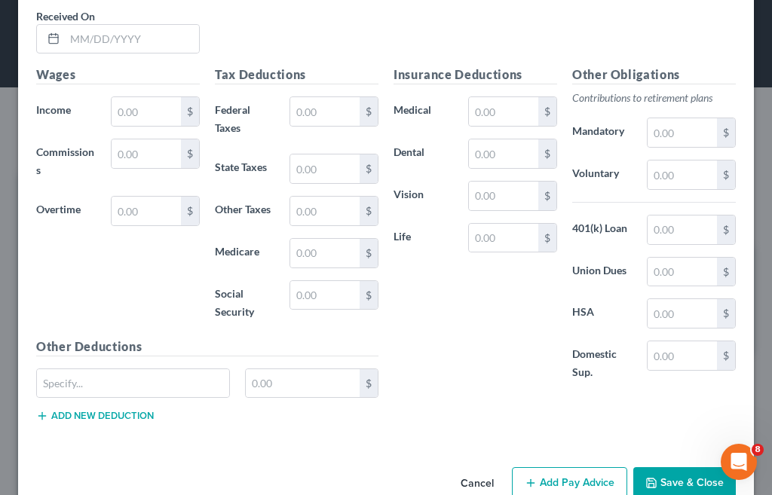
click at [55, 36] on icon at bounding box center [54, 38] width 12 height 12
click at [75, 41] on input "text" at bounding box center [132, 39] width 134 height 29
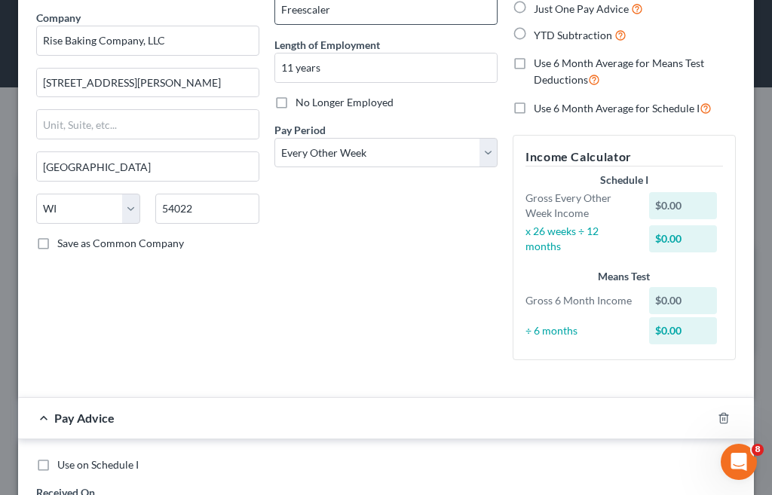
scroll to position [103, 0]
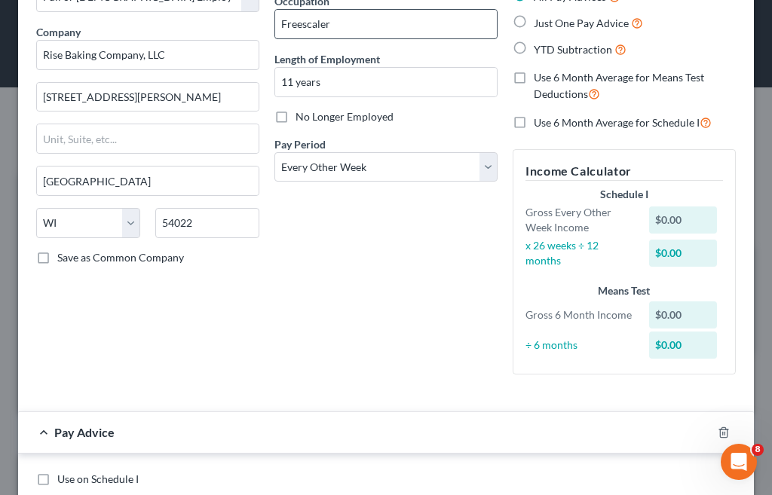
click at [534, 125] on label "Use 6 Month Average for Schedule I" at bounding box center [623, 122] width 178 height 17
click at [540, 124] on input "Use 6 Month Average for Schedule I" at bounding box center [545, 119] width 10 height 10
checkbox input "true"
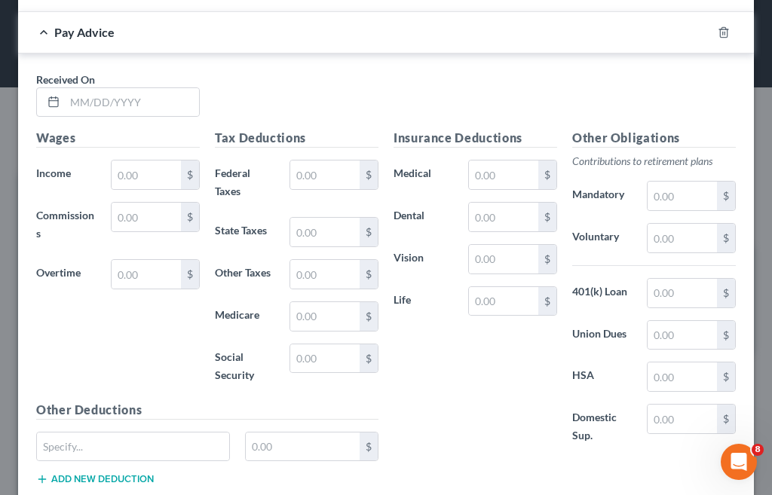
scroll to position [492, 0]
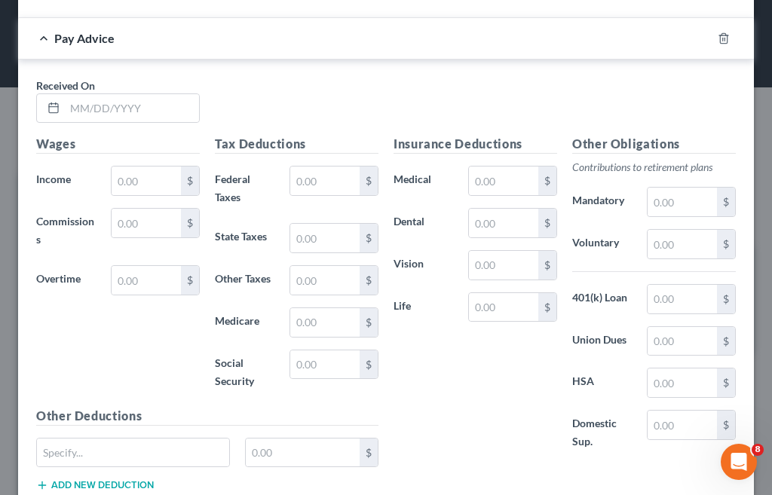
click at [60, 107] on div at bounding box center [51, 108] width 28 height 29
click at [100, 110] on input "text" at bounding box center [132, 108] width 134 height 29
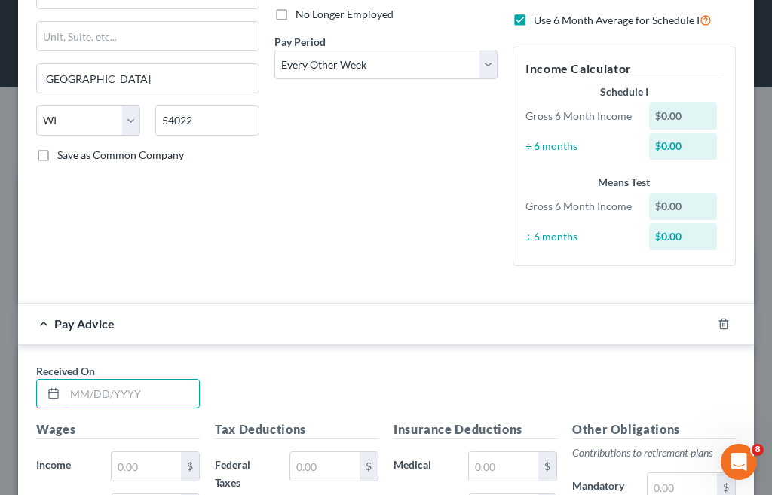
scroll to position [210, 0]
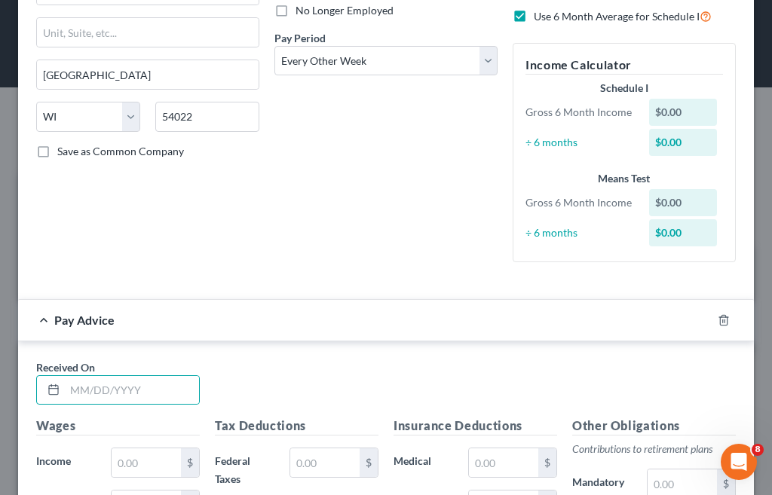
click at [673, 112] on div "$0.00" at bounding box center [682, 112] width 67 height 27
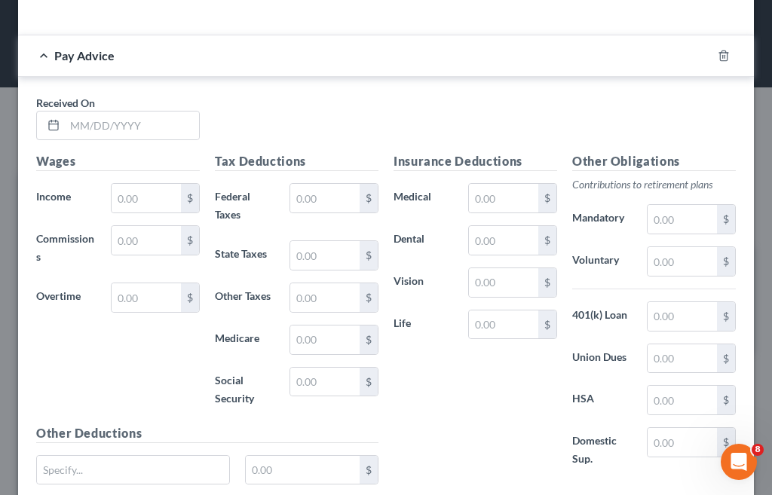
scroll to position [476, 0]
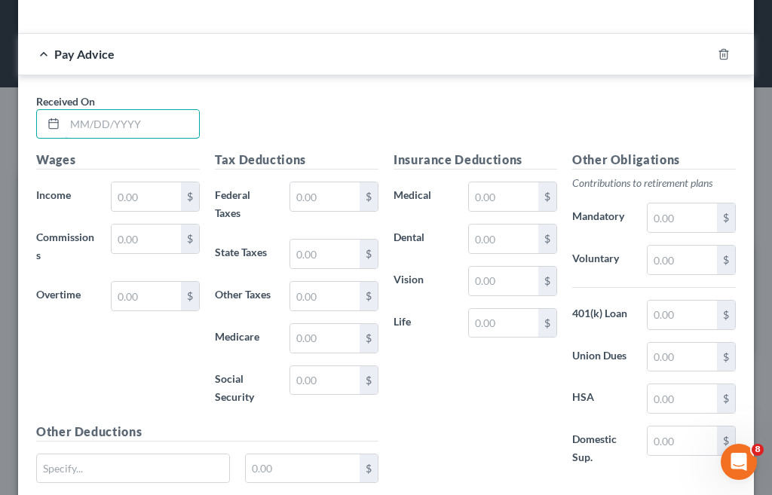
click at [75, 118] on input "text" at bounding box center [132, 124] width 134 height 29
type input "08/29/2025"
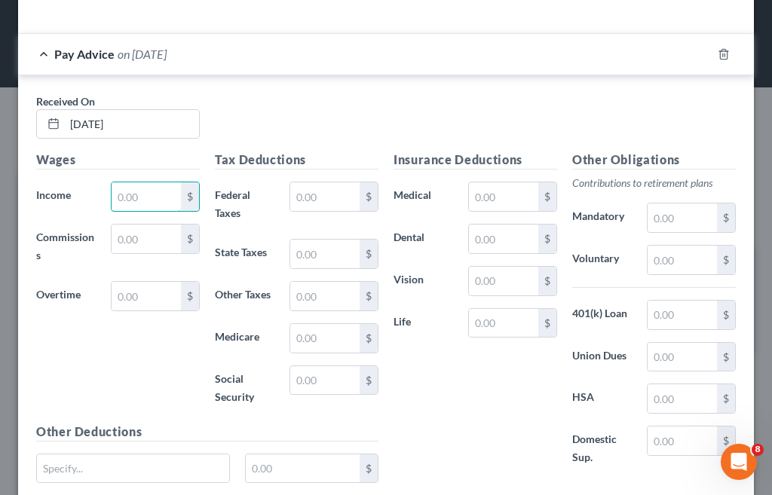
click at [149, 196] on input "text" at bounding box center [146, 197] width 69 height 29
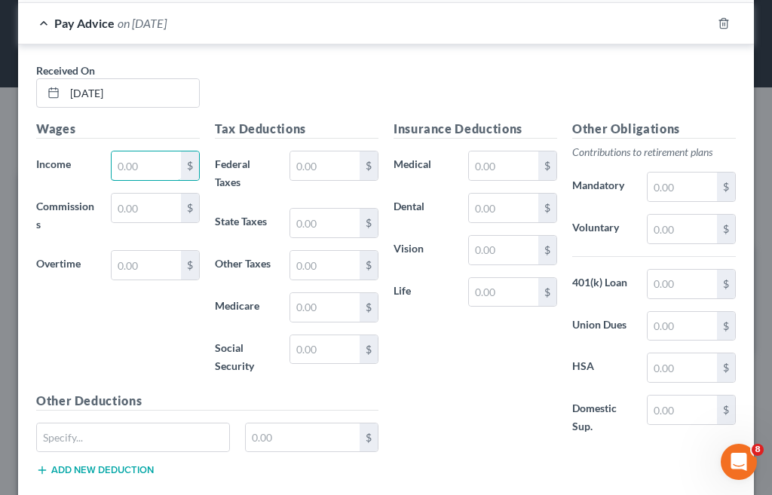
scroll to position [500, 0]
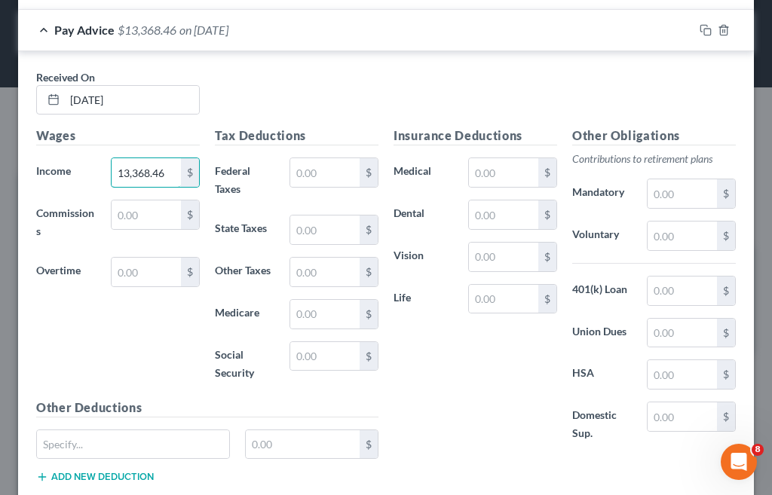
type input "13,368.46"
click at [119, 276] on input "text" at bounding box center [146, 272] width 69 height 29
type input "5,275.48"
click at [329, 166] on input "text" at bounding box center [324, 172] width 69 height 29
type input "1,769.69"
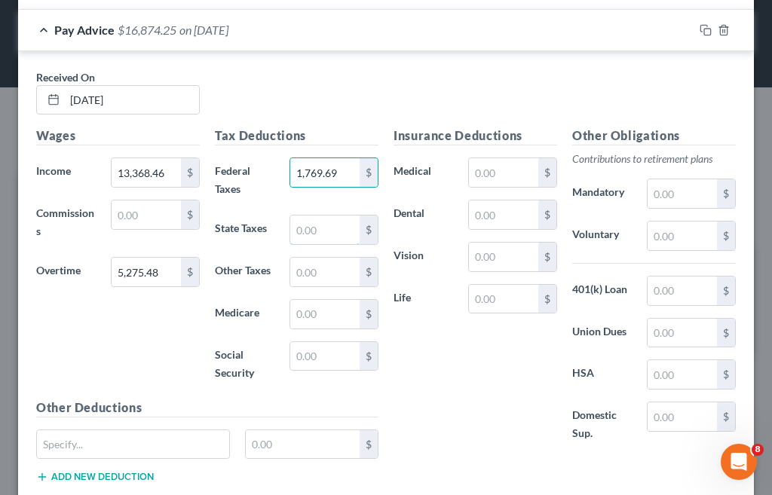
click at [317, 227] on input "text" at bounding box center [324, 230] width 69 height 29
type input "902.47"
click at [316, 315] on input "text" at bounding box center [324, 314] width 69 height 29
type input "371.97"
click at [316, 345] on input "text" at bounding box center [324, 356] width 69 height 29
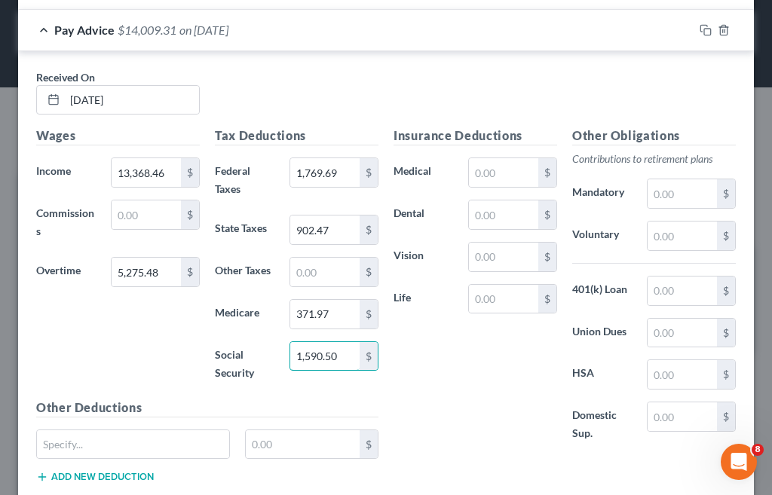
type input "1,590.50"
click at [495, 176] on input "text" at bounding box center [503, 172] width 69 height 29
type input "1,811.56"
click at [494, 216] on input "text" at bounding box center [503, 215] width 69 height 29
type input "193.90"
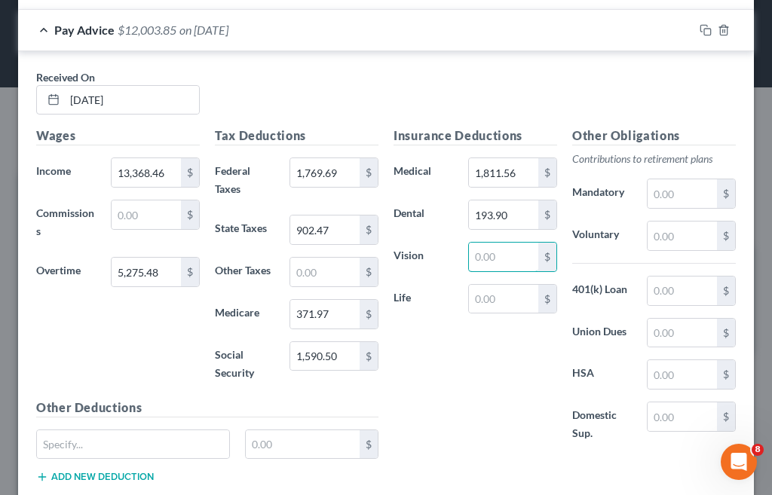
click at [496, 257] on input "text" at bounding box center [503, 257] width 69 height 29
type input "35.77"
click at [489, 305] on input "text" at bounding box center [503, 299] width 69 height 29
type input "289.32"
click at [649, 286] on input "text" at bounding box center [682, 291] width 69 height 29
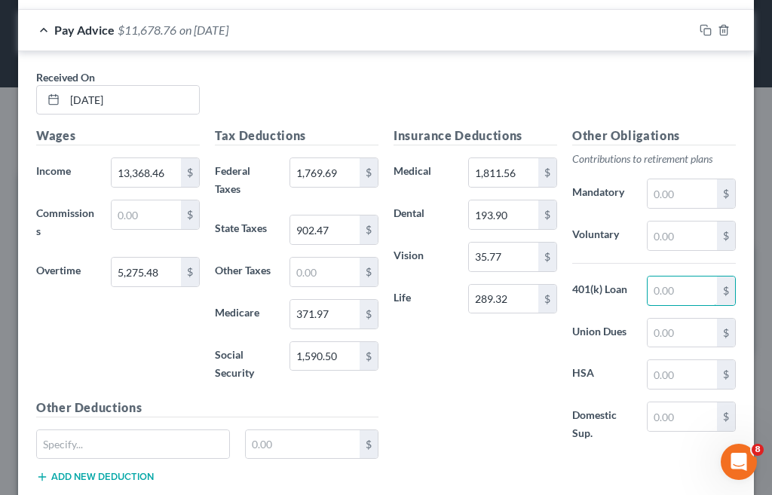
scroll to position [595, 0]
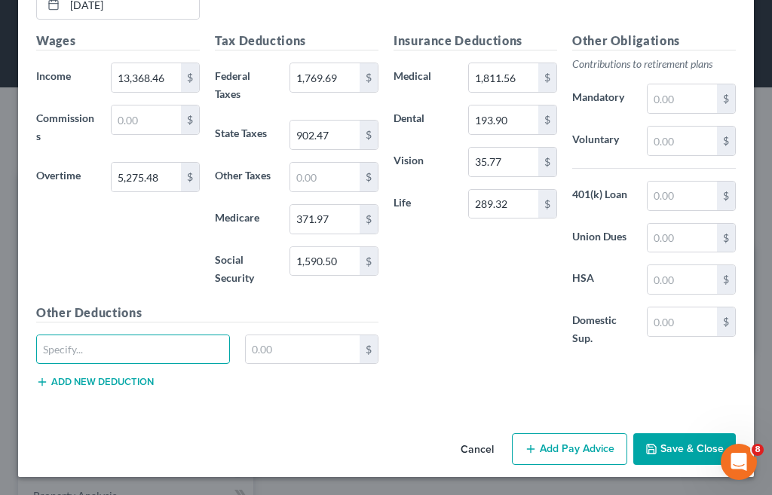
click at [129, 342] on input "text" at bounding box center [133, 350] width 192 height 29
type input "Accident"
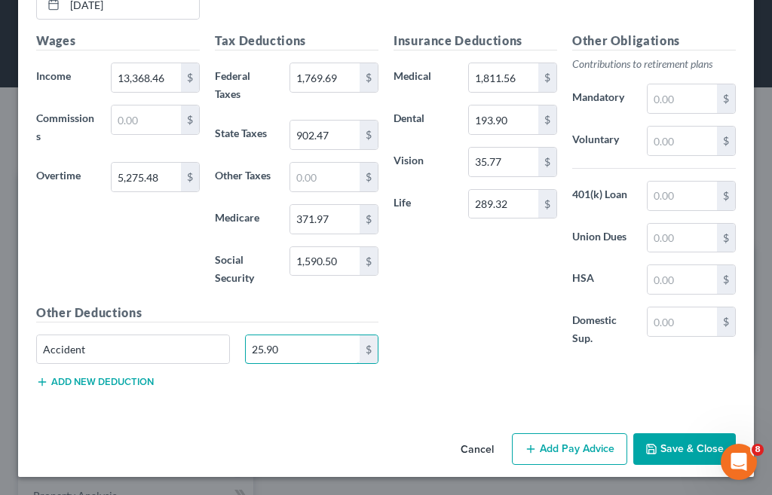
type input "25.90"
click at [55, 386] on button "Add new deduction" at bounding box center [95, 382] width 118 height 12
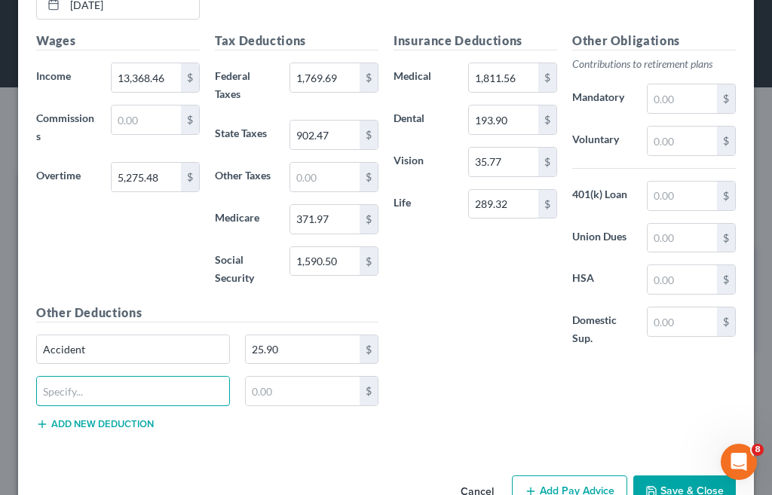
click at [55, 386] on input "text" at bounding box center [133, 391] width 192 height 29
type input "Critical Illness"
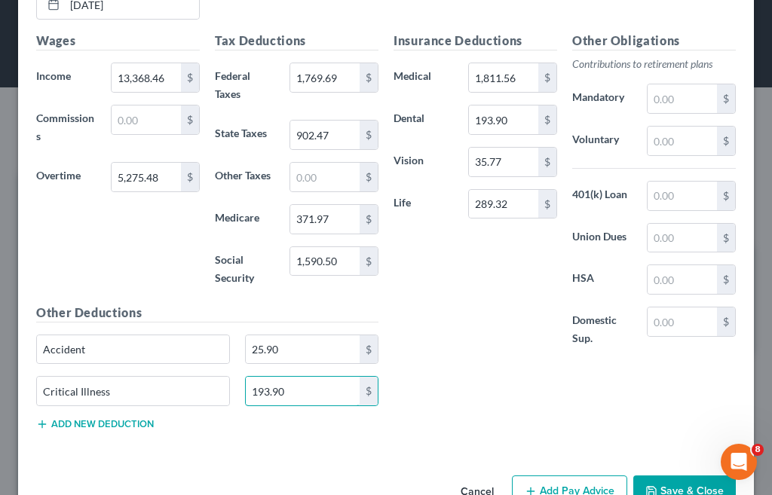
type input "193.90"
click at [67, 419] on button "Add new deduction" at bounding box center [95, 425] width 118 height 12
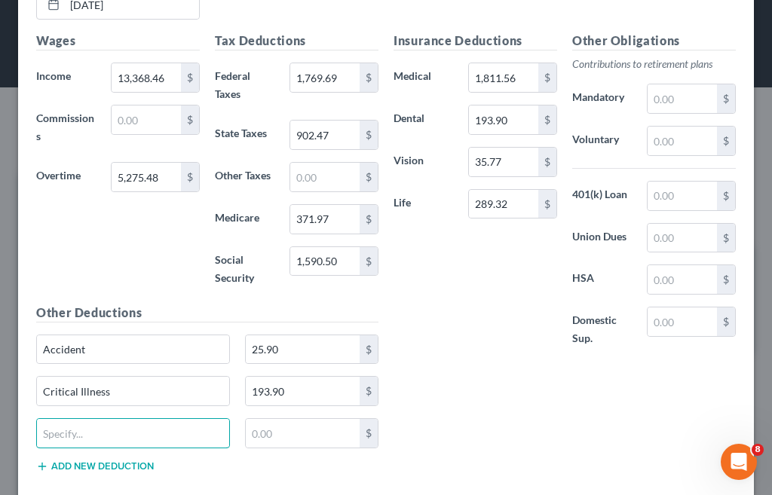
click at [50, 435] on input "text" at bounding box center [133, 433] width 192 height 29
type input "Legal Service"
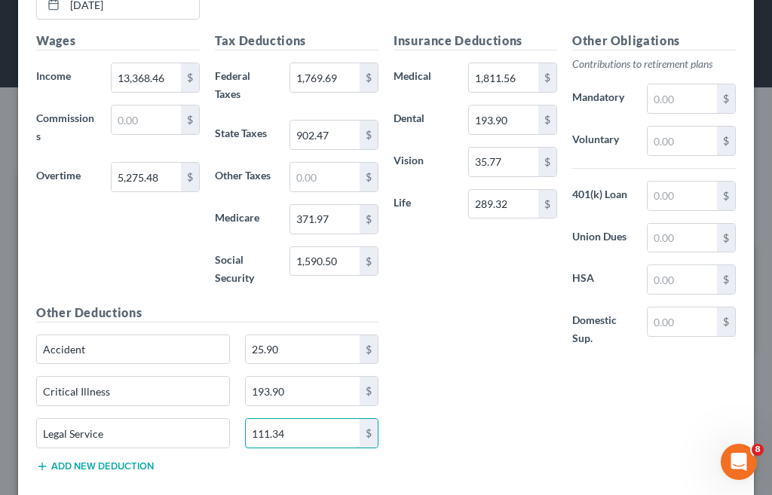
scroll to position [679, 0]
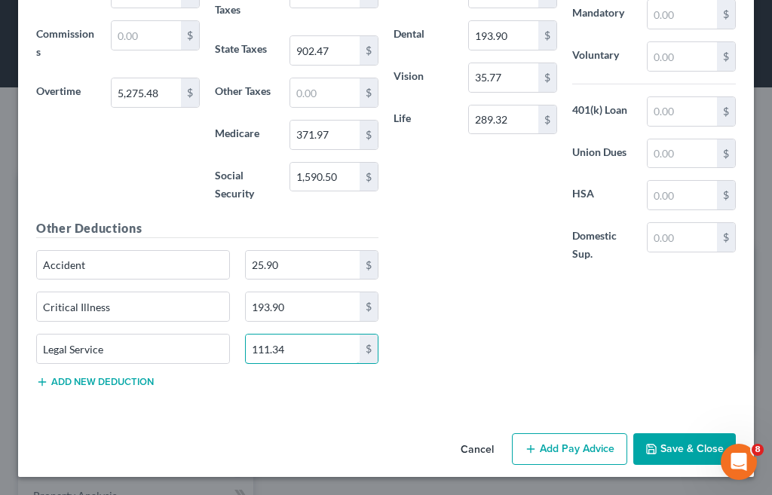
type input "111.34"
click at [111, 382] on button "Add new deduction" at bounding box center [95, 382] width 118 height 12
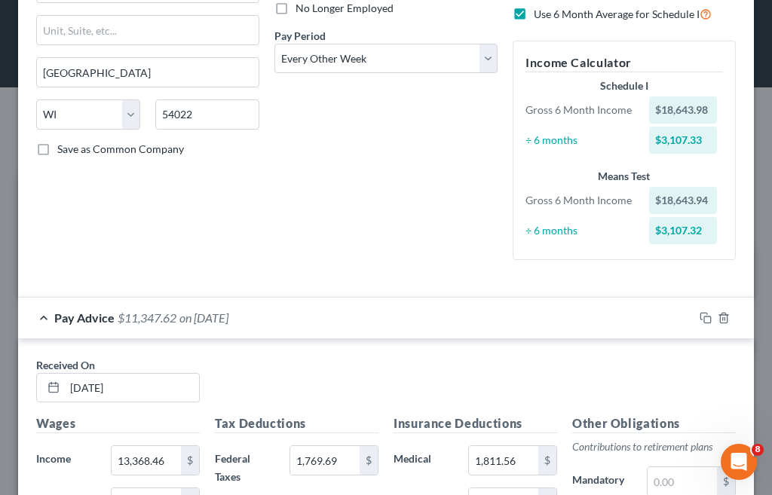
scroll to position [0, 0]
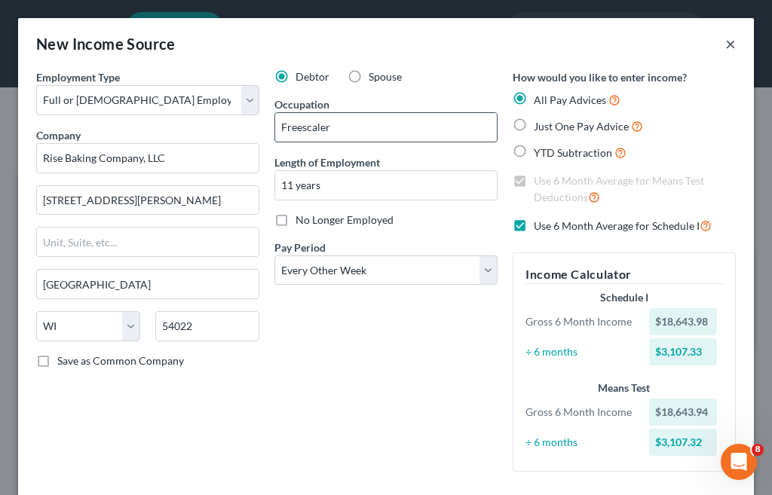
click at [725, 41] on button "×" at bounding box center [730, 44] width 11 height 18
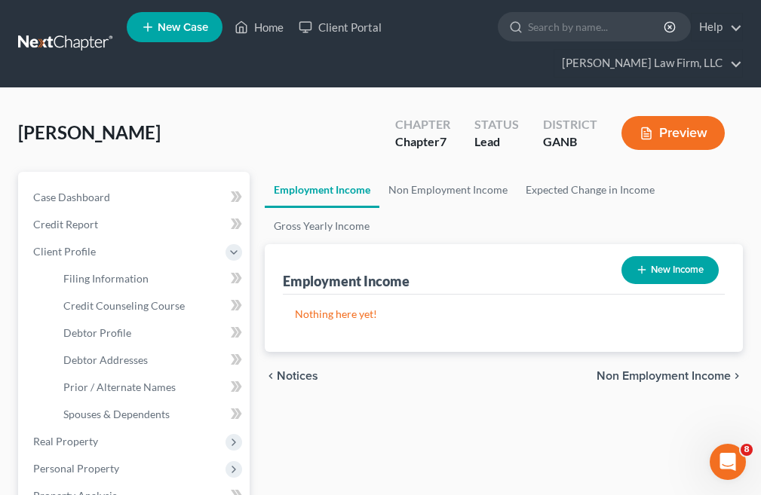
click at [656, 270] on button "New Income" at bounding box center [669, 270] width 97 height 28
select select "0"
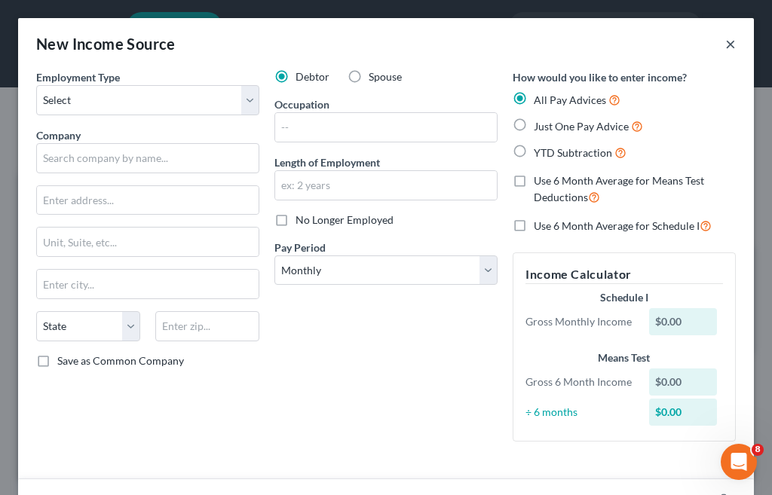
click at [725, 49] on button "×" at bounding box center [730, 44] width 11 height 18
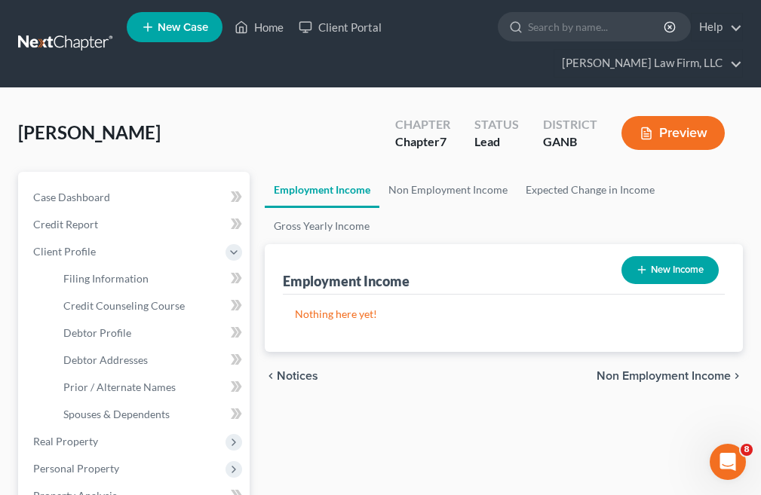
click at [670, 137] on button "Preview" at bounding box center [672, 133] width 103 height 34
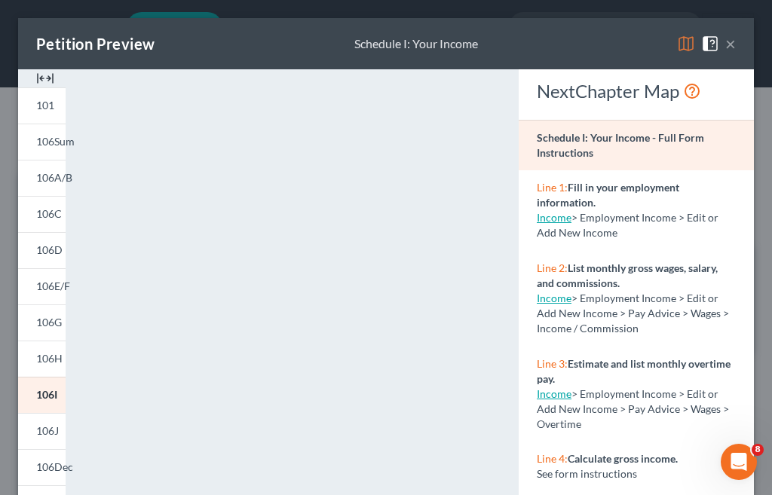
click at [725, 44] on button "×" at bounding box center [730, 44] width 11 height 18
